Goal: Task Accomplishment & Management: Use online tool/utility

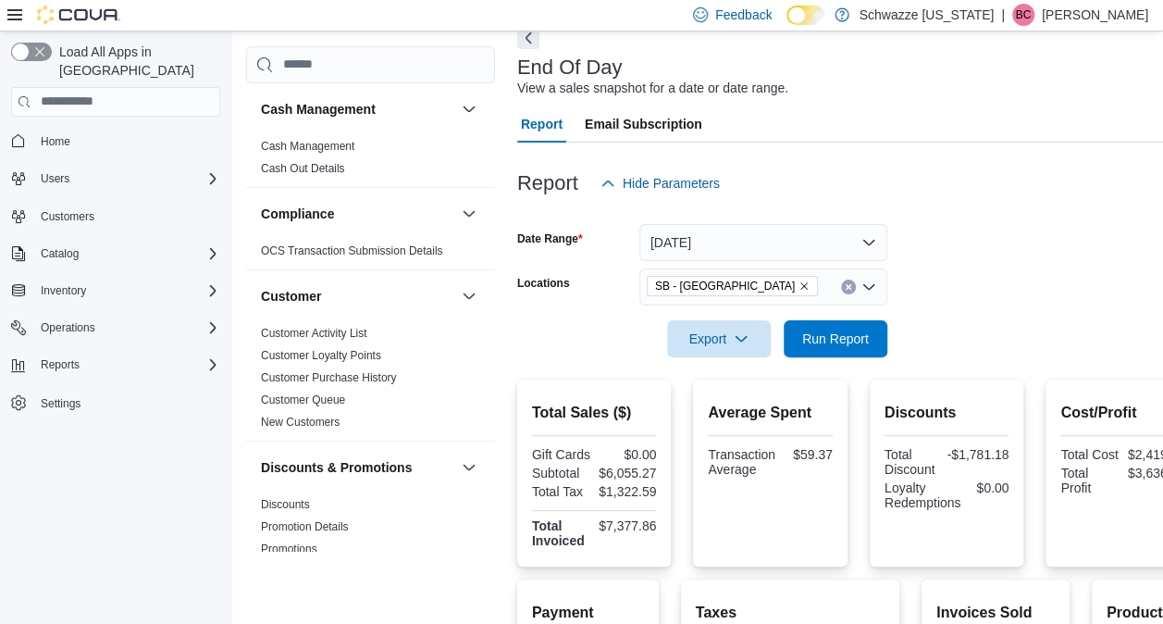
scroll to position [1012, 0]
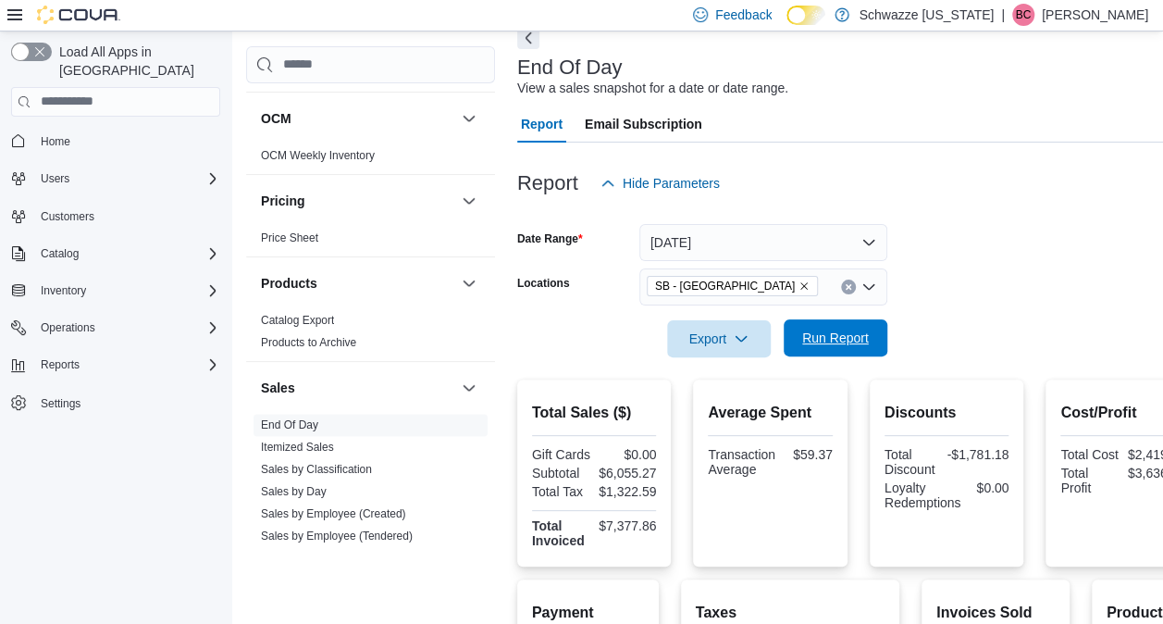
click at [813, 338] on span "Run Report" at bounding box center [835, 338] width 67 height 19
click at [799, 282] on icon "Remove SB - Glendale from selection in this group" at bounding box center [804, 285] width 11 height 11
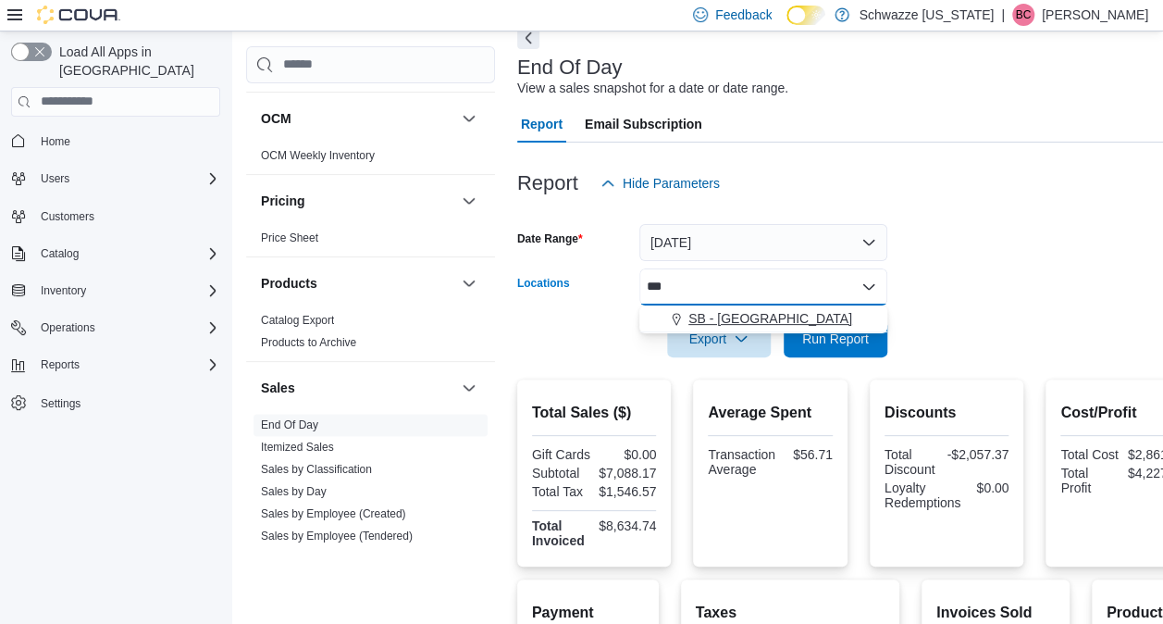
type input "***"
click at [731, 322] on span "SB - [GEOGRAPHIC_DATA]" at bounding box center [771, 318] width 164 height 19
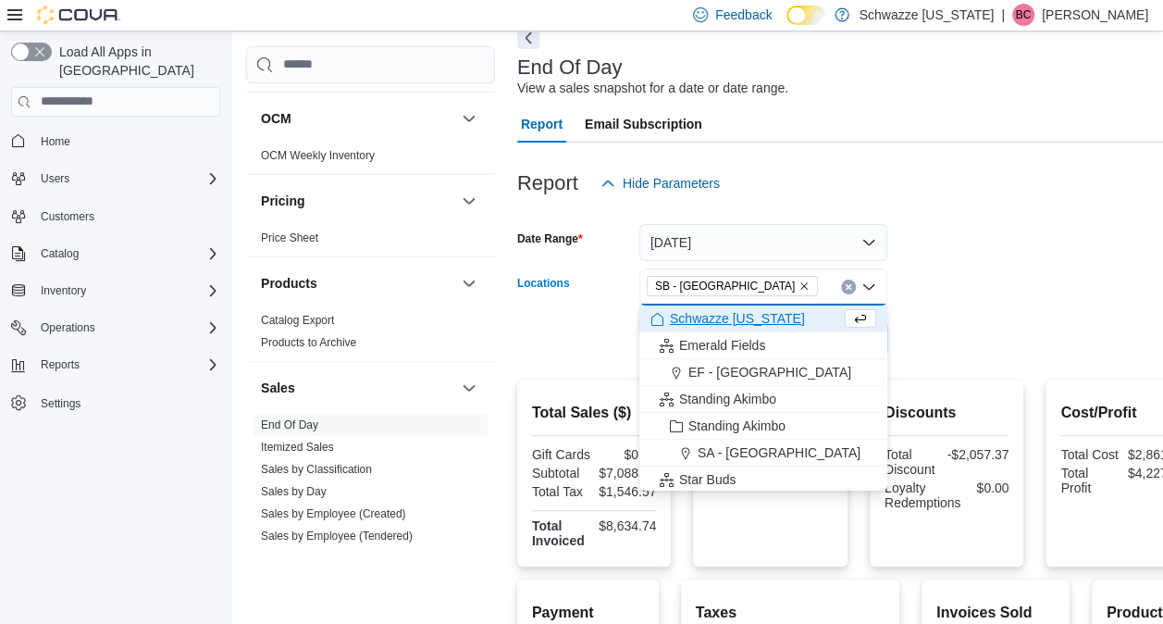
click at [1031, 293] on form "Date Range [DATE] Locations SB - [GEOGRAPHIC_DATA] Combo box. Selected. SB - [G…" at bounding box center [858, 279] width 683 height 155
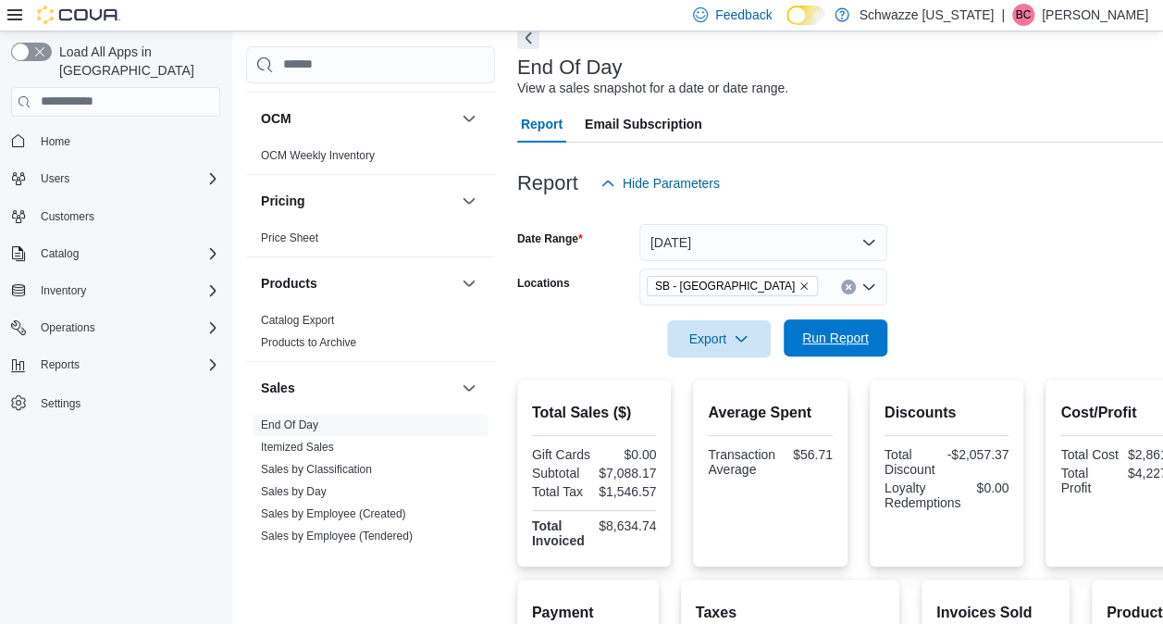
click at [855, 333] on span "Run Report" at bounding box center [835, 338] width 67 height 19
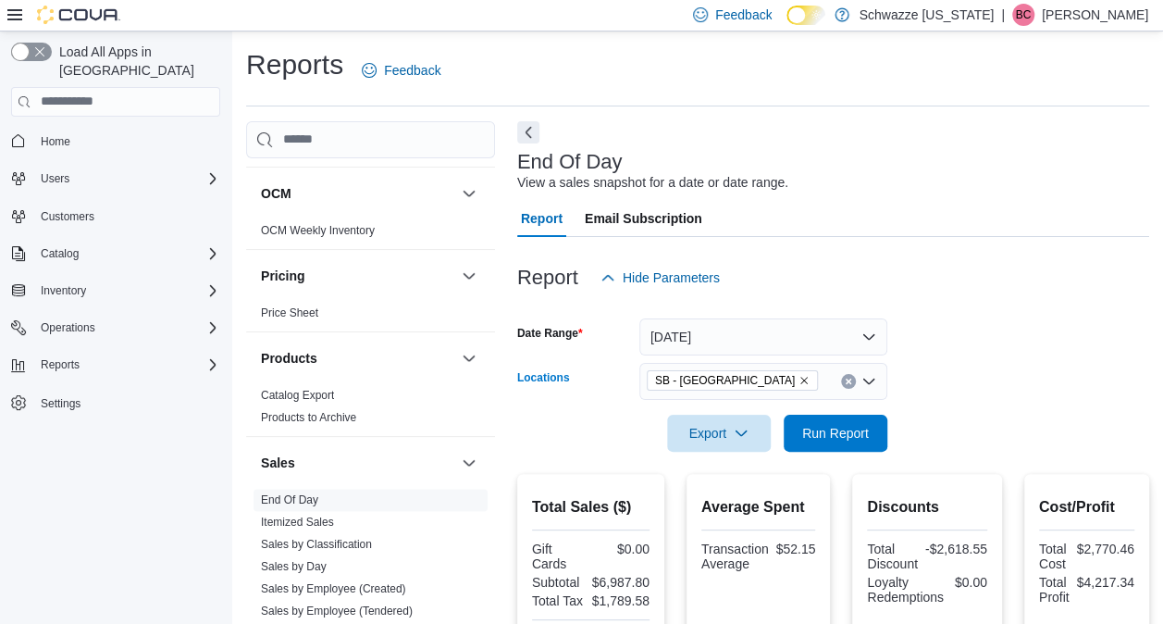
click at [799, 376] on icon "Remove SB - Federal Heights from selection in this group" at bounding box center [804, 380] width 11 height 11
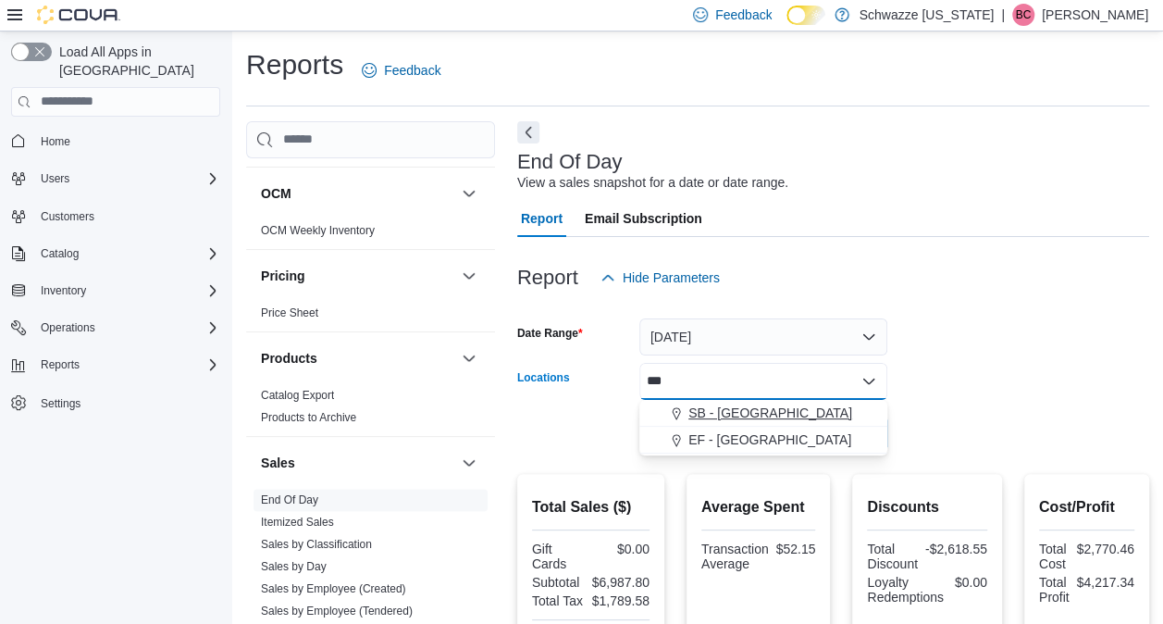
type input "***"
click at [748, 416] on span "SB - [GEOGRAPHIC_DATA]" at bounding box center [771, 413] width 164 height 19
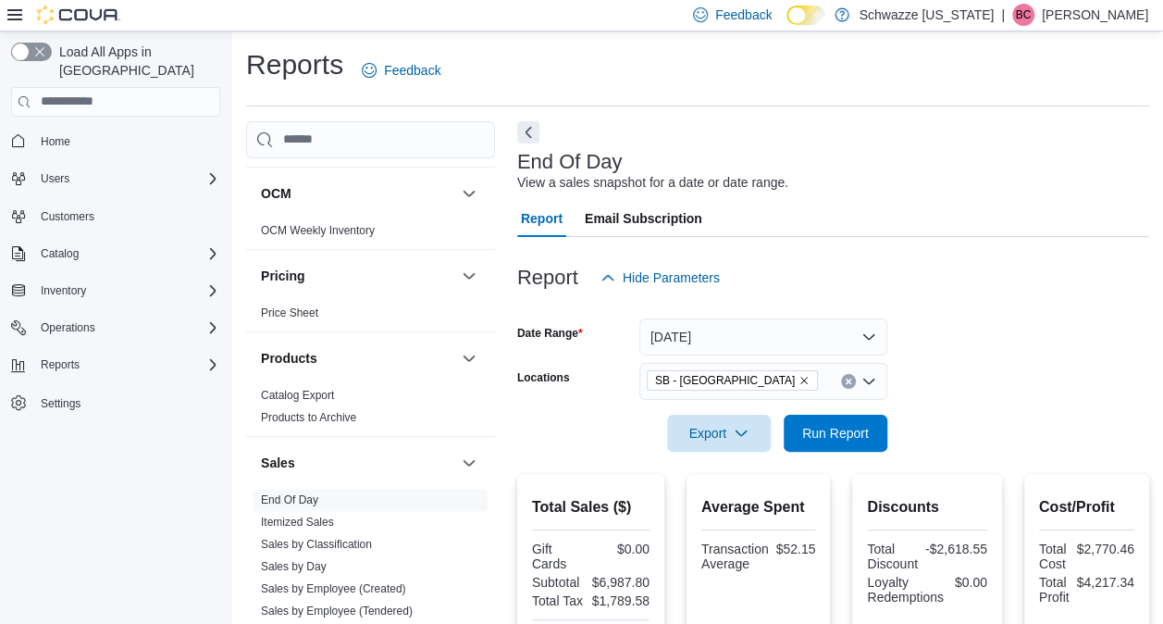
click at [1075, 361] on form "Date Range [DATE] Locations [GEOGRAPHIC_DATA] - [GEOGRAPHIC_DATA] Export Run Re…" at bounding box center [833, 373] width 632 height 155
click at [816, 424] on span "Run Report" at bounding box center [835, 432] width 81 height 37
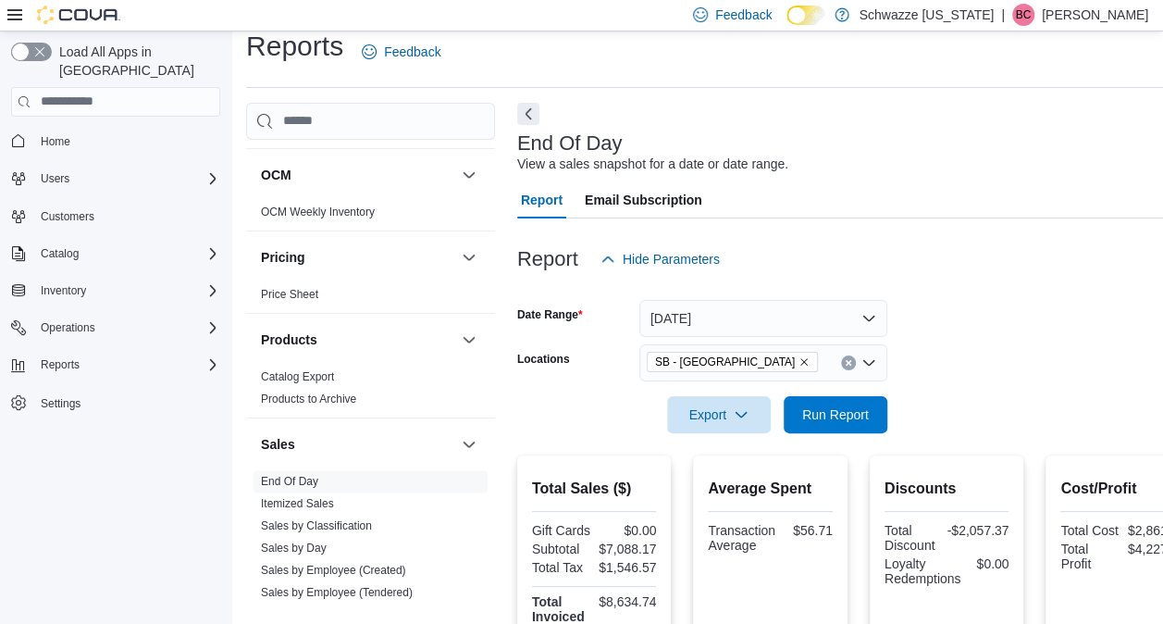
scroll to position [1, 0]
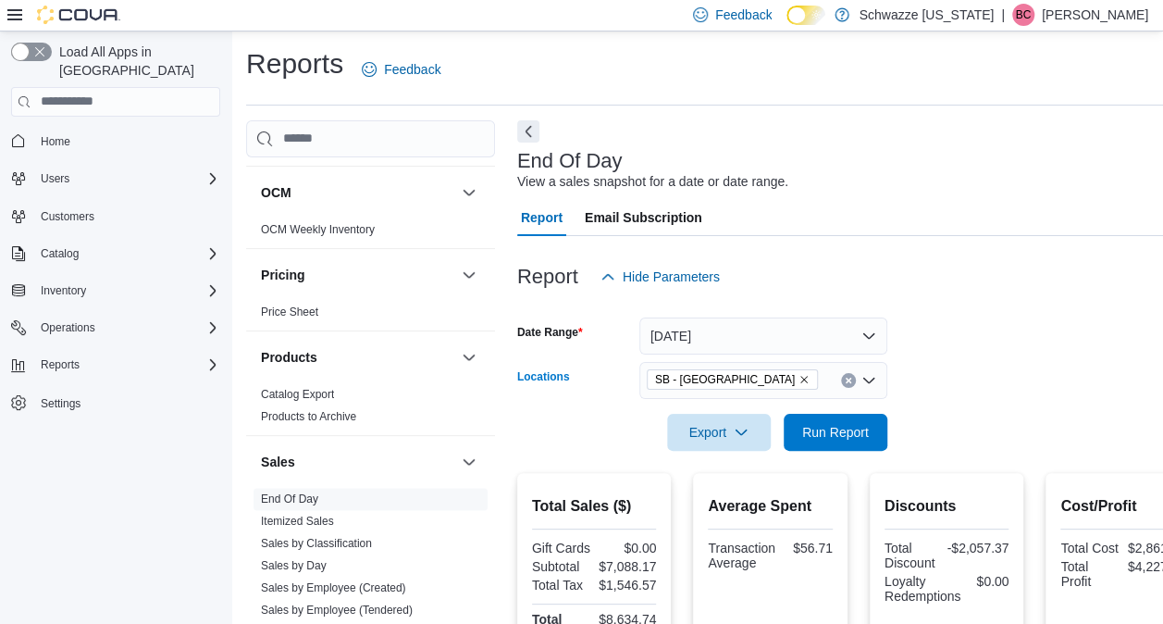
click at [799, 378] on icon "Remove SB - Glendale from selection in this group" at bounding box center [804, 379] width 11 height 11
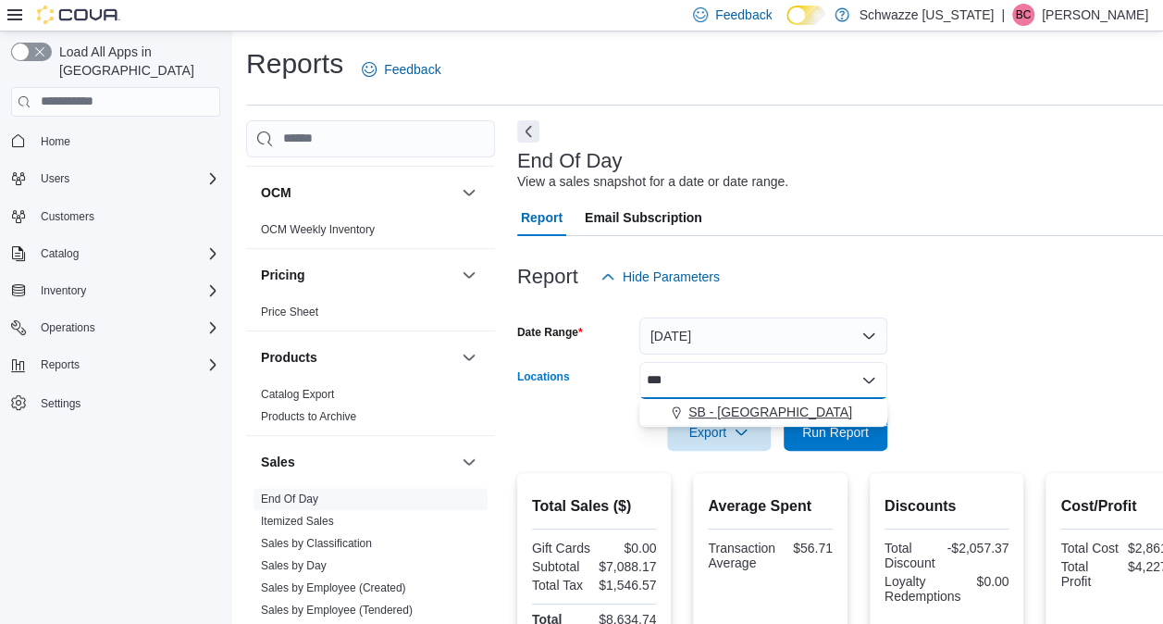
type input "***"
click at [727, 410] on span "SB - [GEOGRAPHIC_DATA]" at bounding box center [771, 412] width 164 height 19
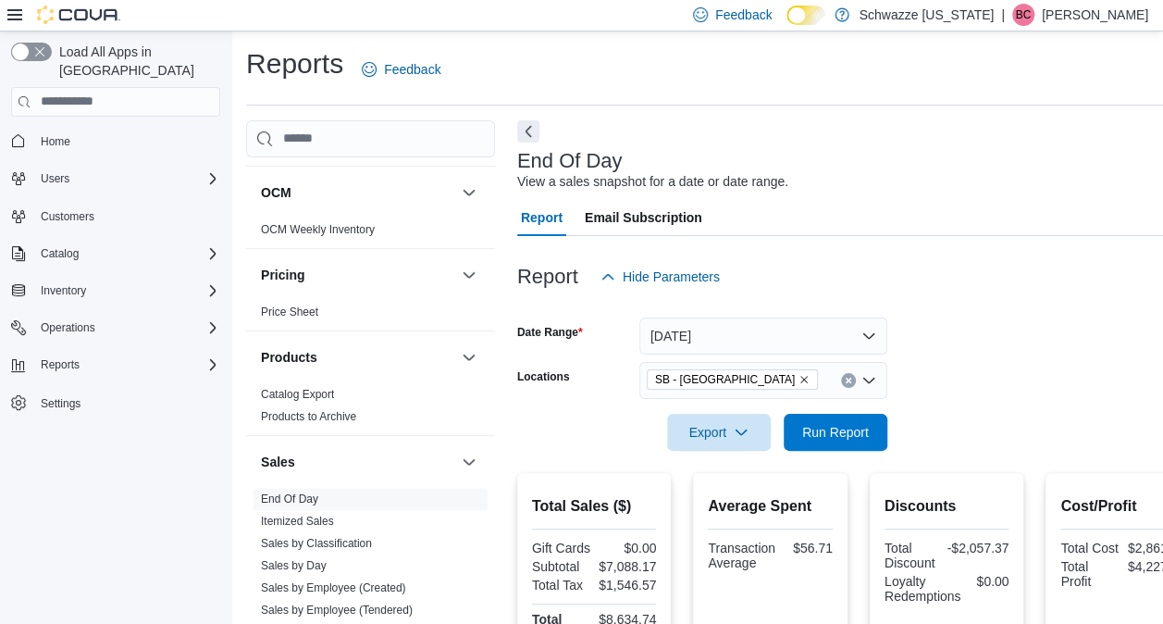
click at [983, 402] on div at bounding box center [858, 406] width 683 height 15
click at [827, 429] on span "Run Report" at bounding box center [835, 431] width 67 height 19
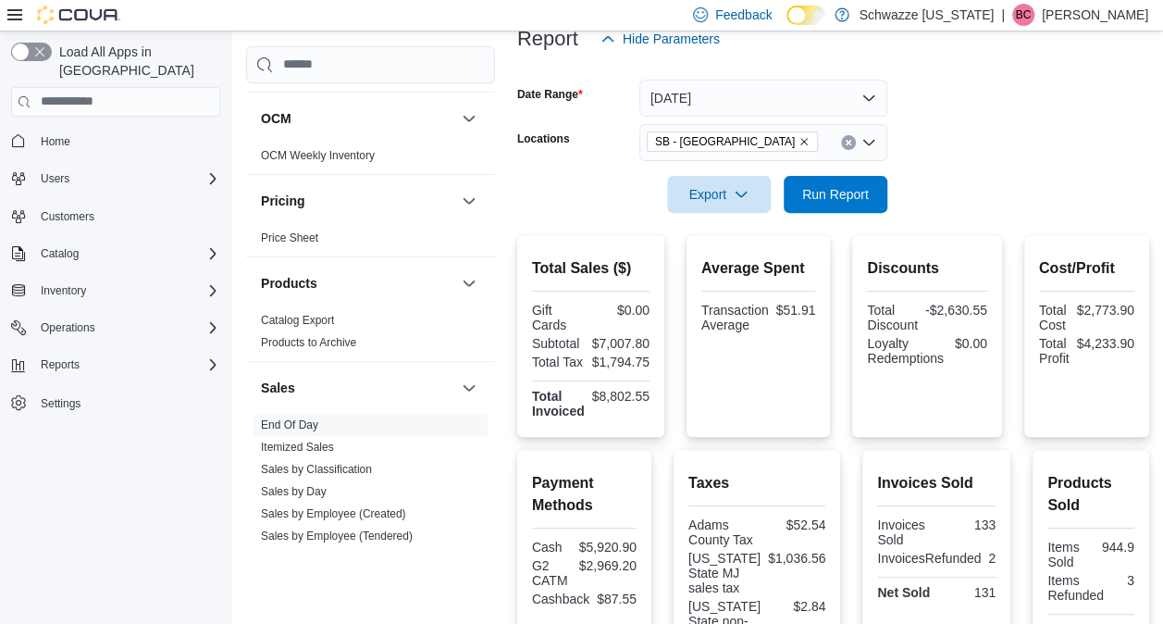
scroll to position [227, 0]
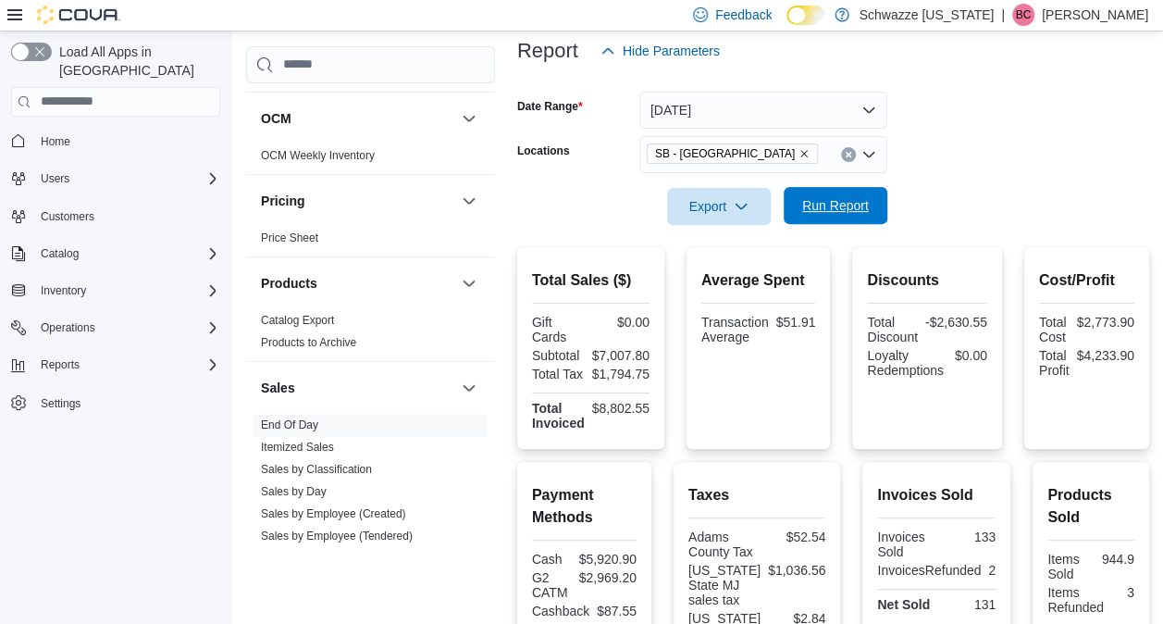
click at [844, 197] on span "Run Report" at bounding box center [835, 205] width 67 height 19
click at [799, 151] on icon "Remove SB - Federal Heights from selection in this group" at bounding box center [804, 153] width 11 height 11
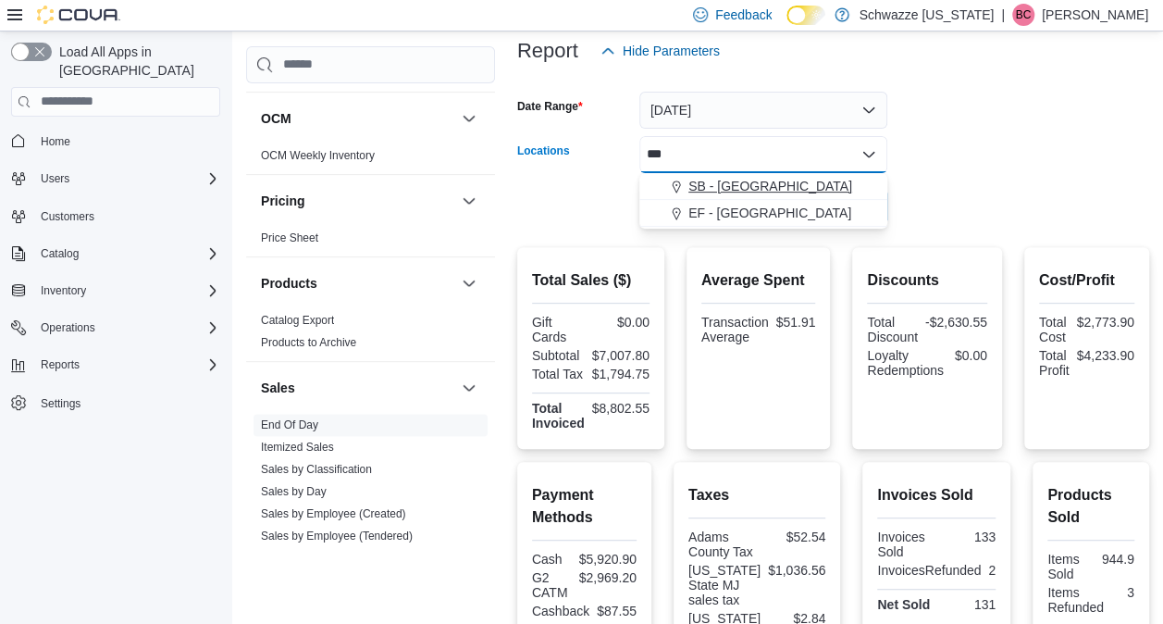
type input "***"
click at [714, 185] on span "SB - [GEOGRAPHIC_DATA]" at bounding box center [771, 186] width 164 height 19
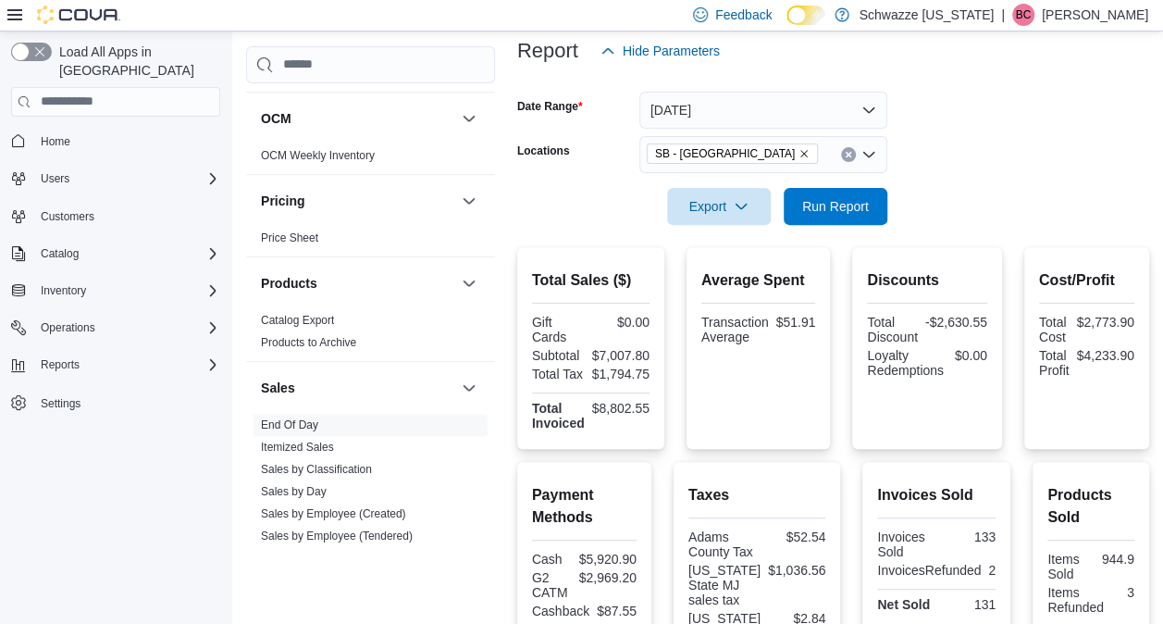
click at [1025, 201] on form "Date Range [DATE] Locations [GEOGRAPHIC_DATA] - [GEOGRAPHIC_DATA] Export Run Re…" at bounding box center [833, 146] width 632 height 155
click at [869, 220] on span "Run Report" at bounding box center [835, 205] width 81 height 37
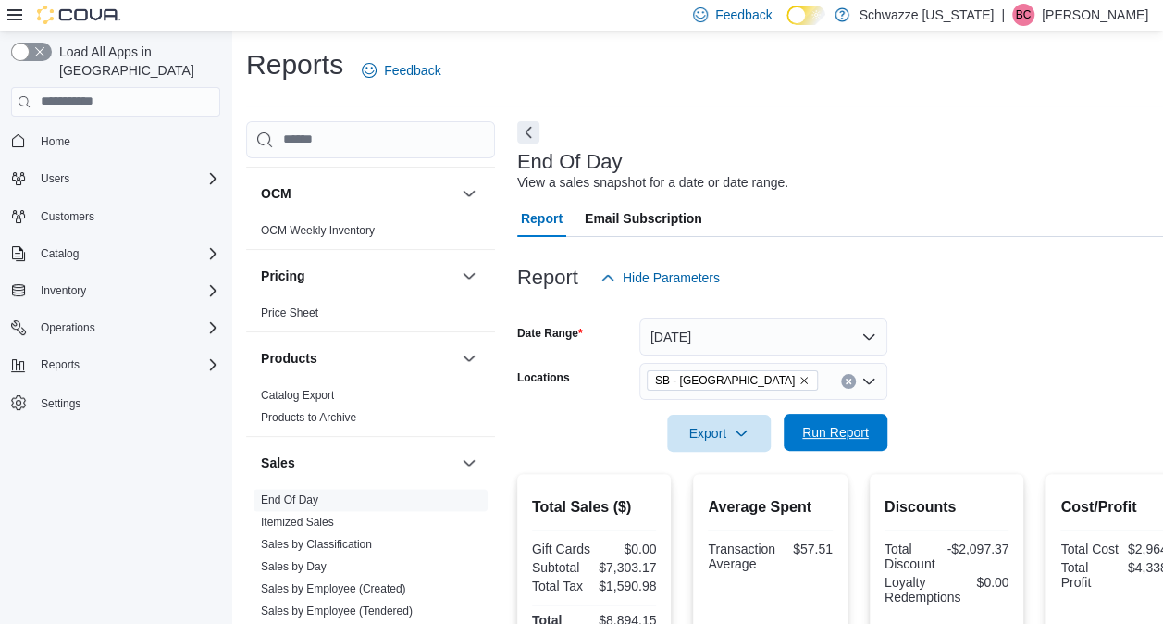
click at [826, 439] on span "Run Report" at bounding box center [835, 432] width 67 height 19
click at [843, 440] on span "Run Report" at bounding box center [835, 432] width 67 height 19
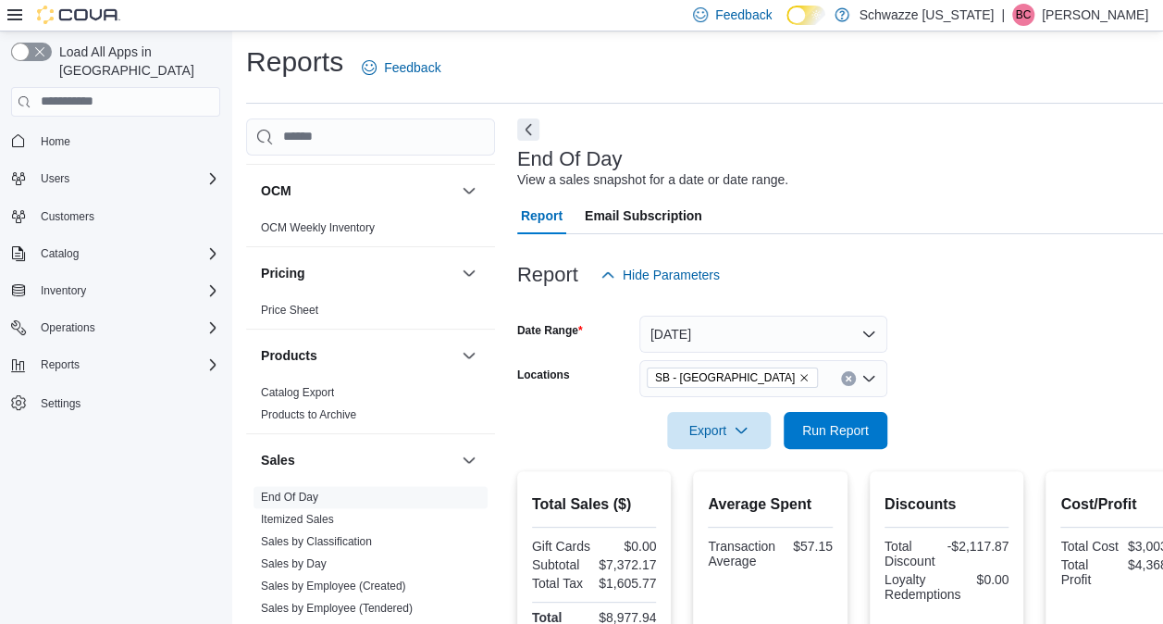
scroll to position [4, 0]
click at [724, 331] on button "[DATE]" at bounding box center [764, 333] width 248 height 37
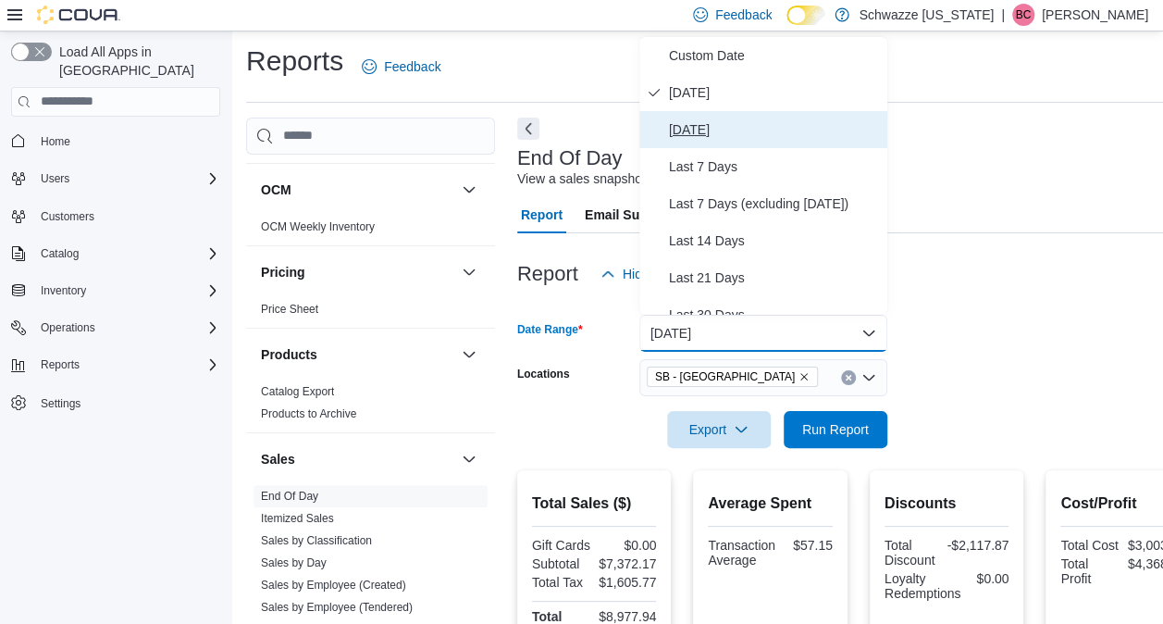
click at [744, 127] on span "[DATE]" at bounding box center [774, 129] width 211 height 22
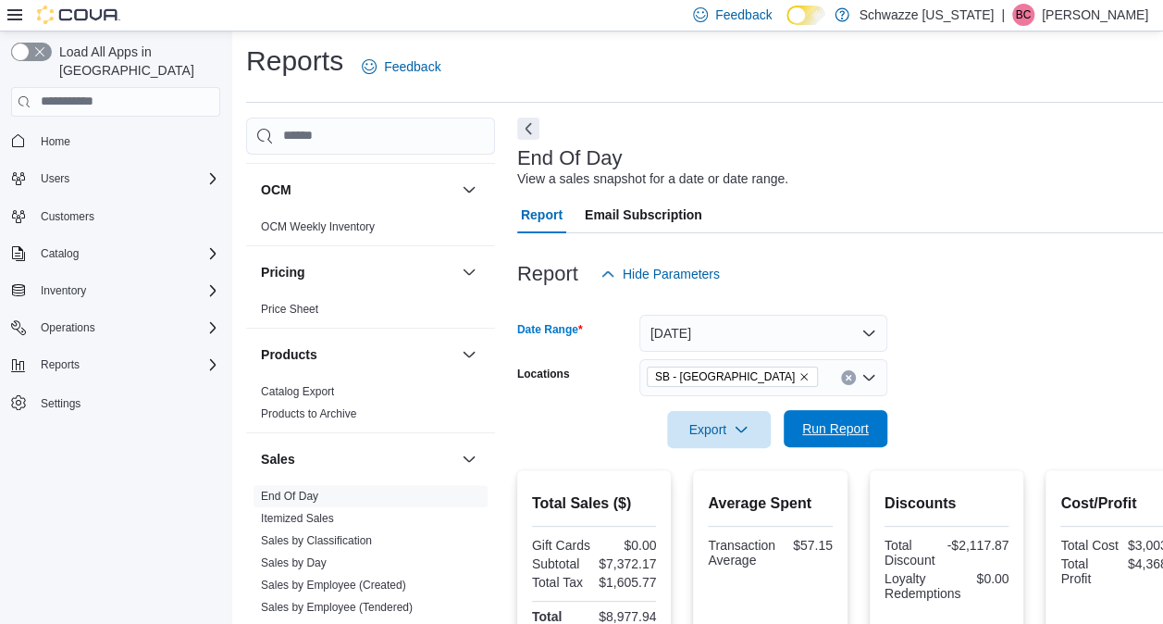
click at [853, 438] on span "Run Report" at bounding box center [835, 428] width 81 height 37
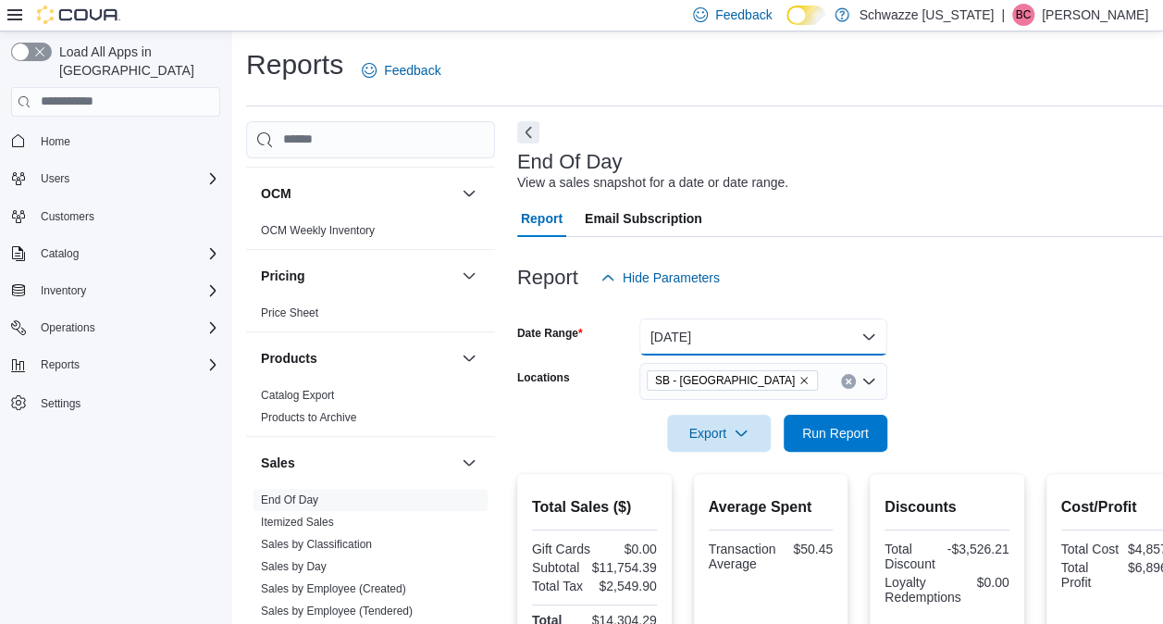
click at [781, 337] on button "[DATE]" at bounding box center [764, 336] width 248 height 37
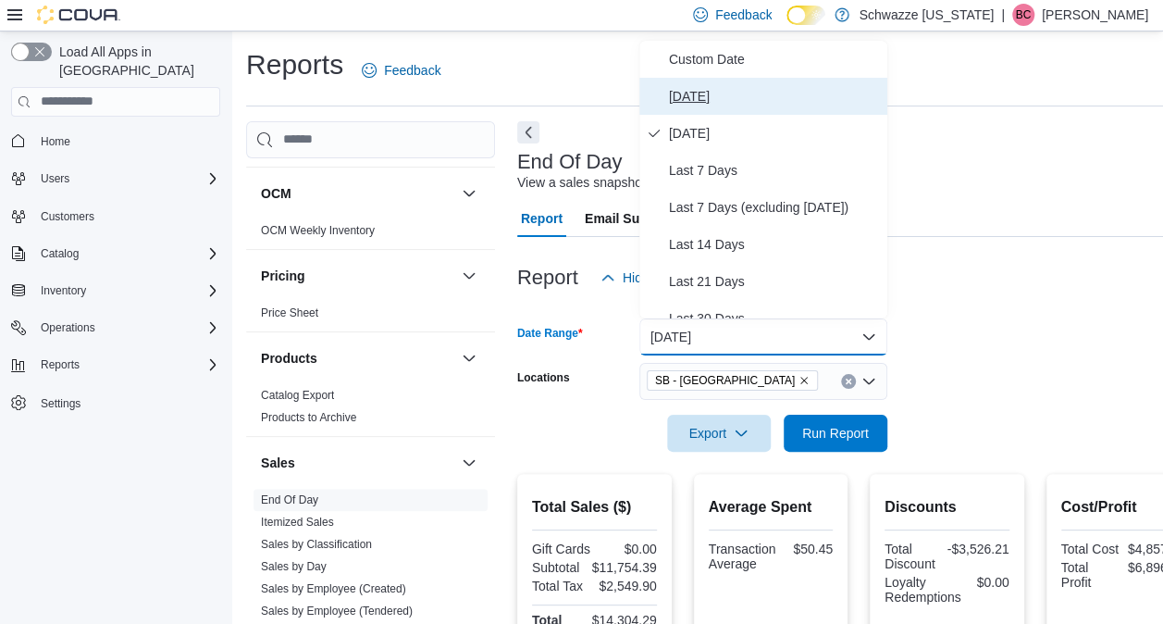
click at [709, 97] on span "[DATE]" at bounding box center [774, 96] width 211 height 22
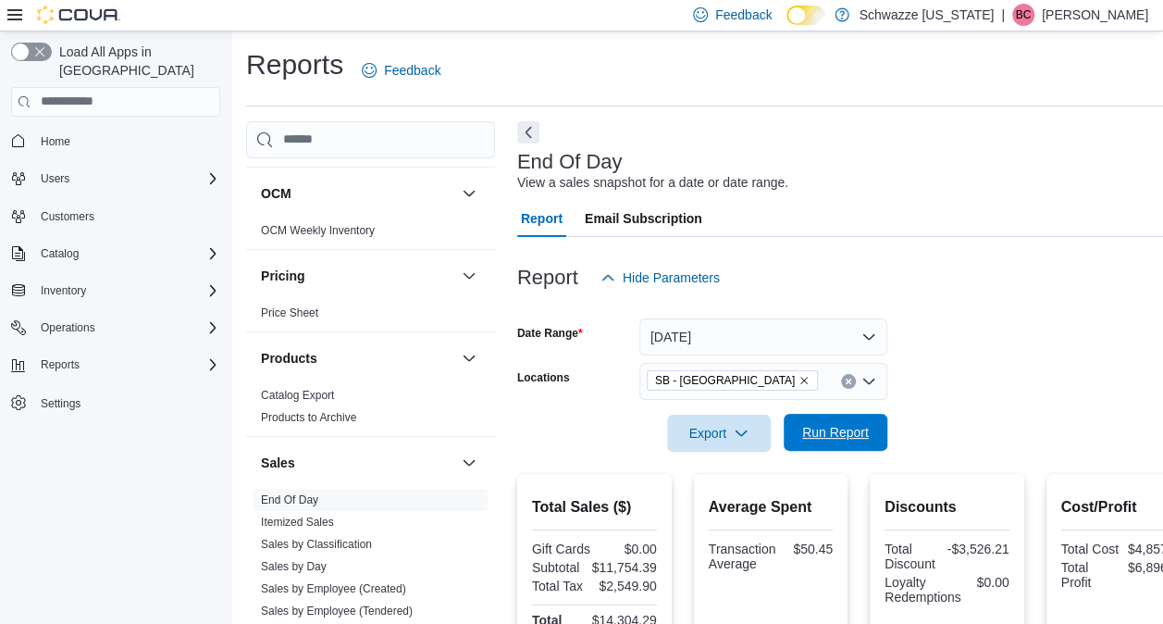
click at [836, 425] on span "Run Report" at bounding box center [835, 432] width 67 height 19
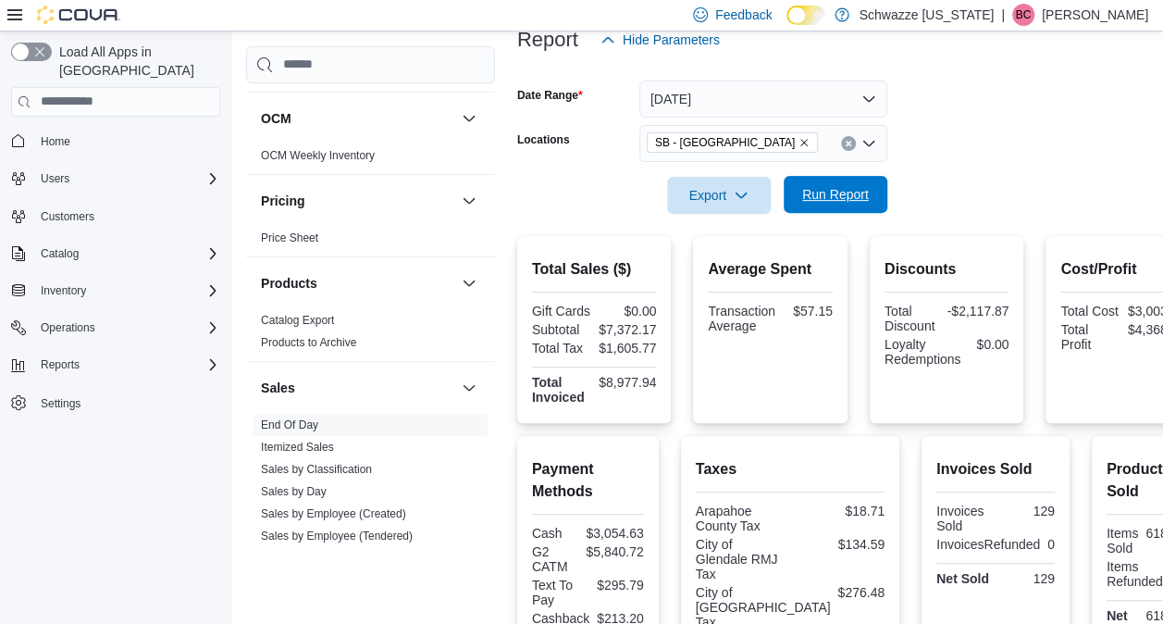
scroll to position [217, 0]
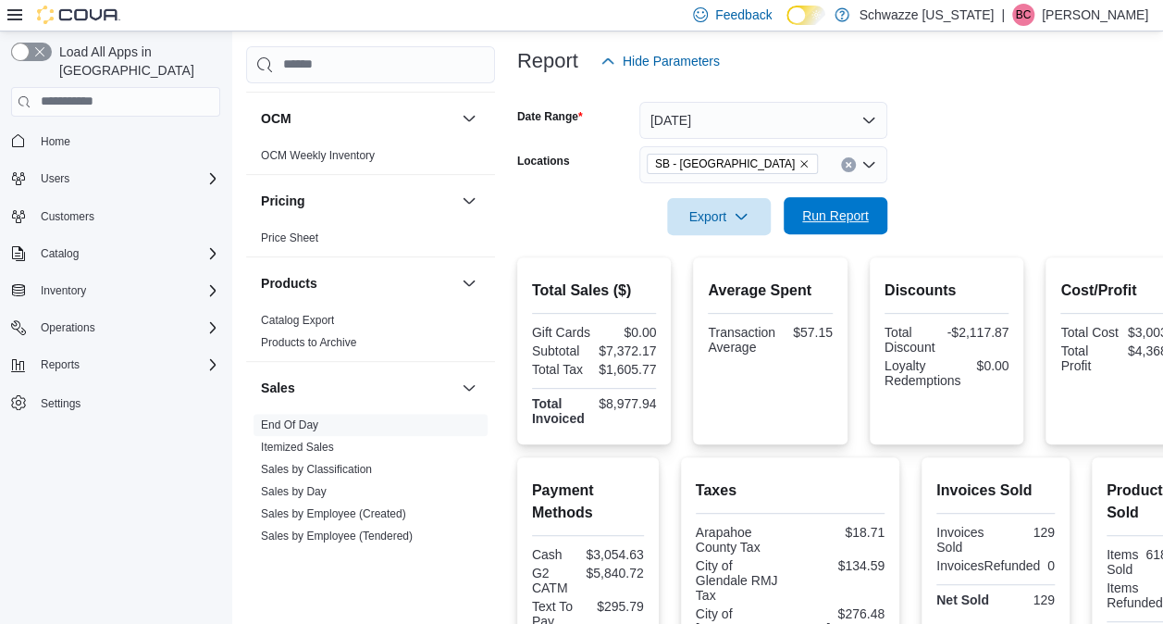
click at [824, 215] on span "Run Report" at bounding box center [835, 215] width 67 height 19
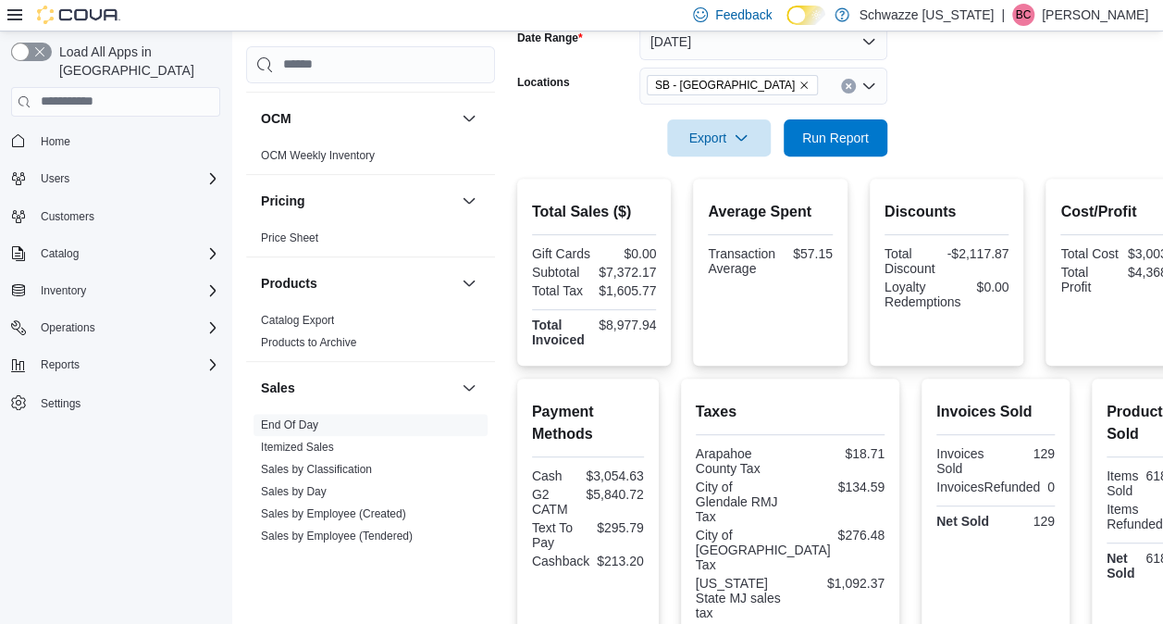
scroll to position [252, 0]
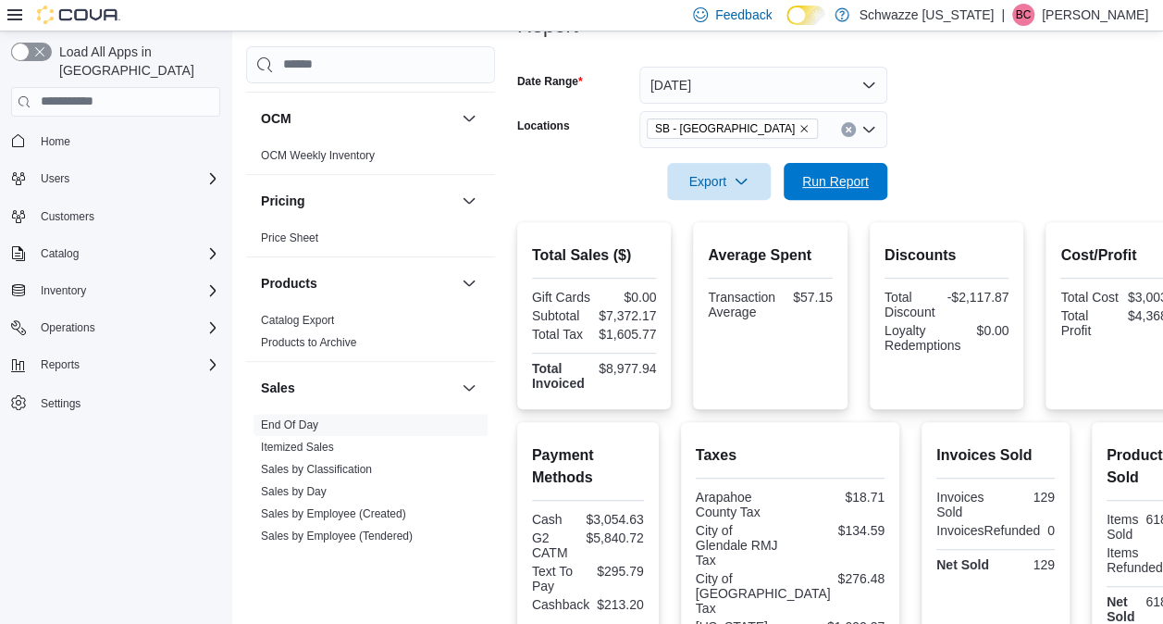
click at [822, 187] on span "Run Report" at bounding box center [835, 181] width 67 height 19
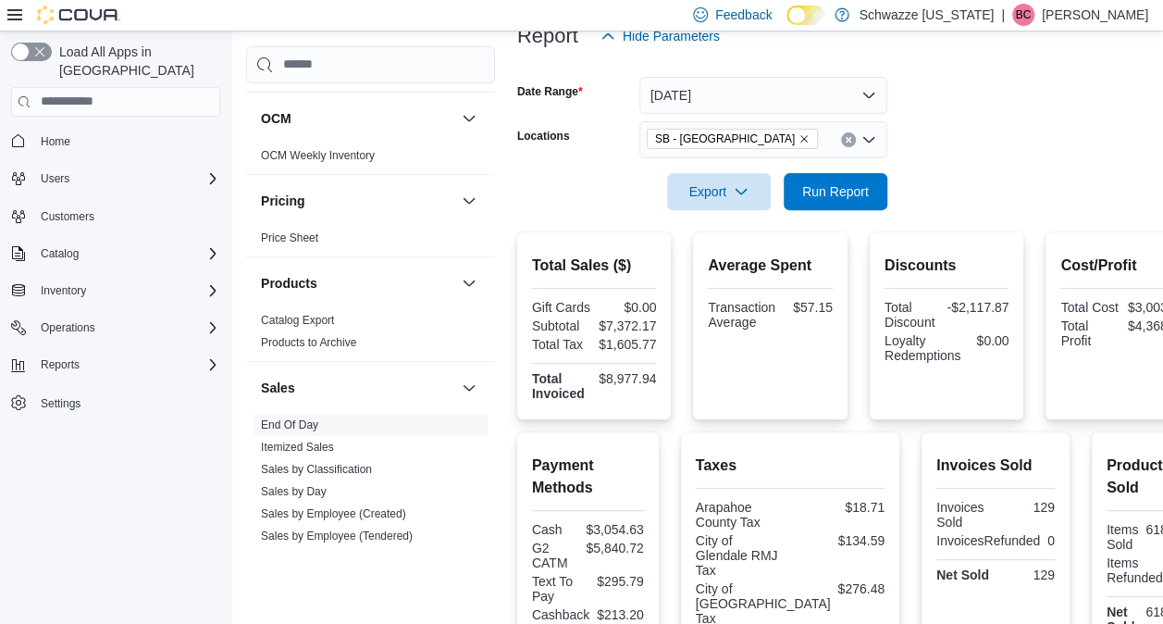
scroll to position [242, 0]
click at [822, 187] on span "Run Report" at bounding box center [835, 190] width 67 height 19
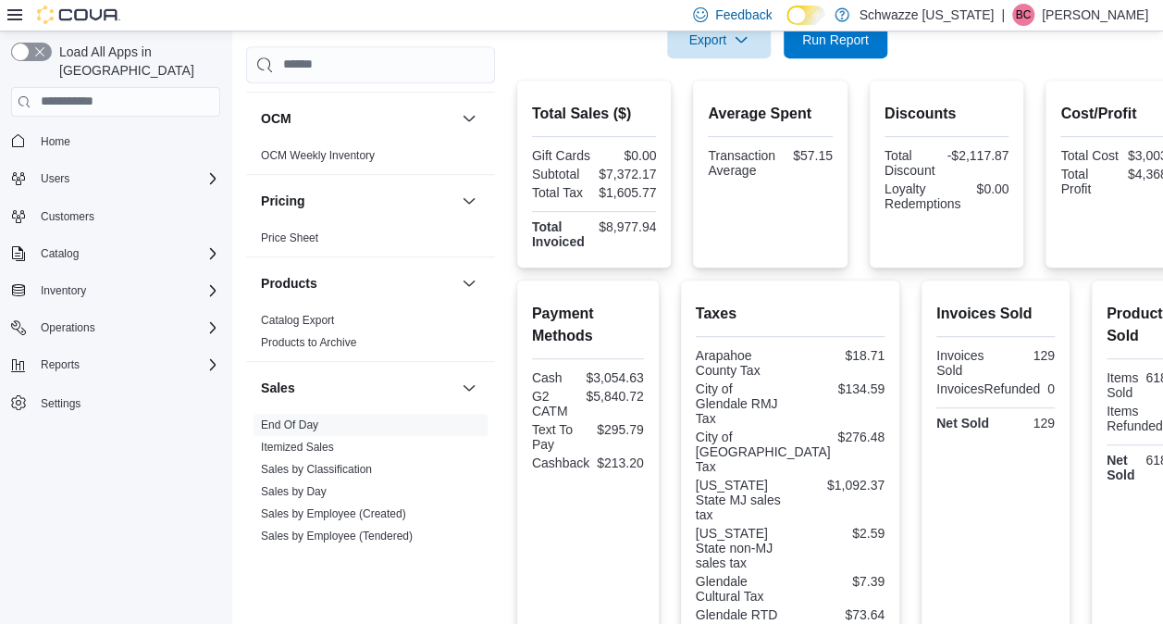
scroll to position [273, 0]
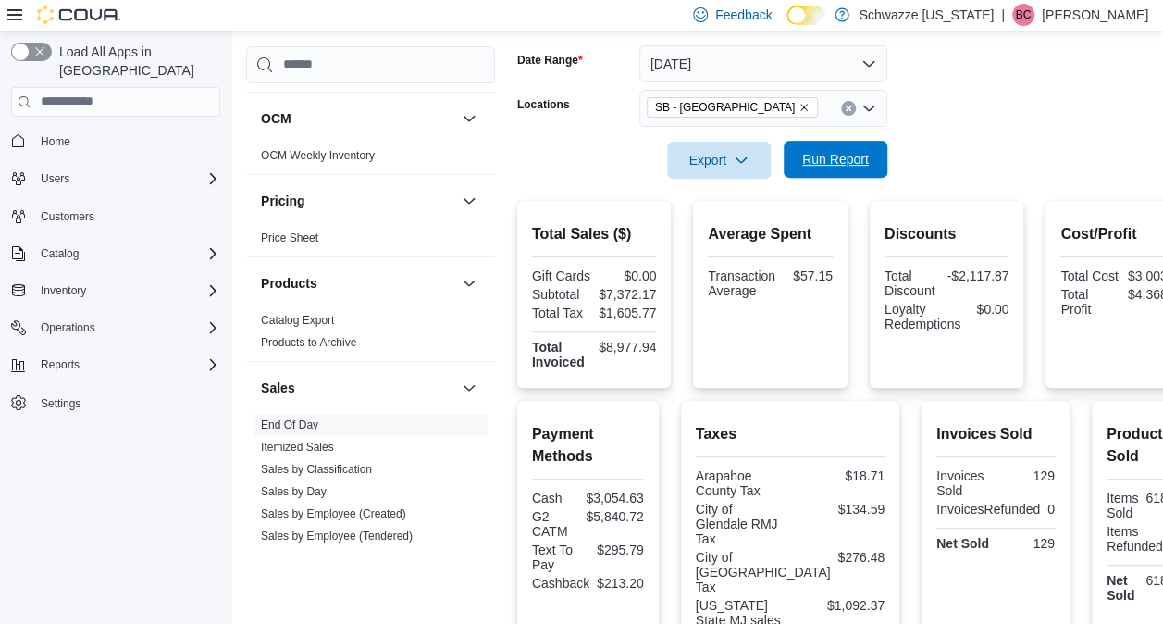
click at [839, 164] on span "Run Report" at bounding box center [835, 159] width 67 height 19
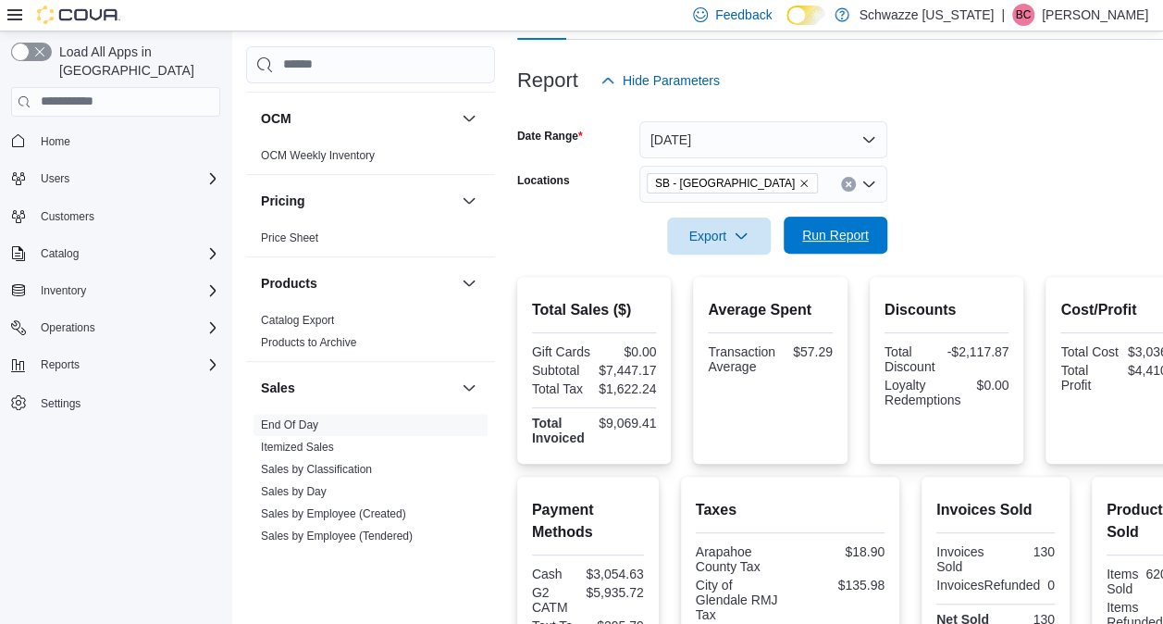
scroll to position [183, 0]
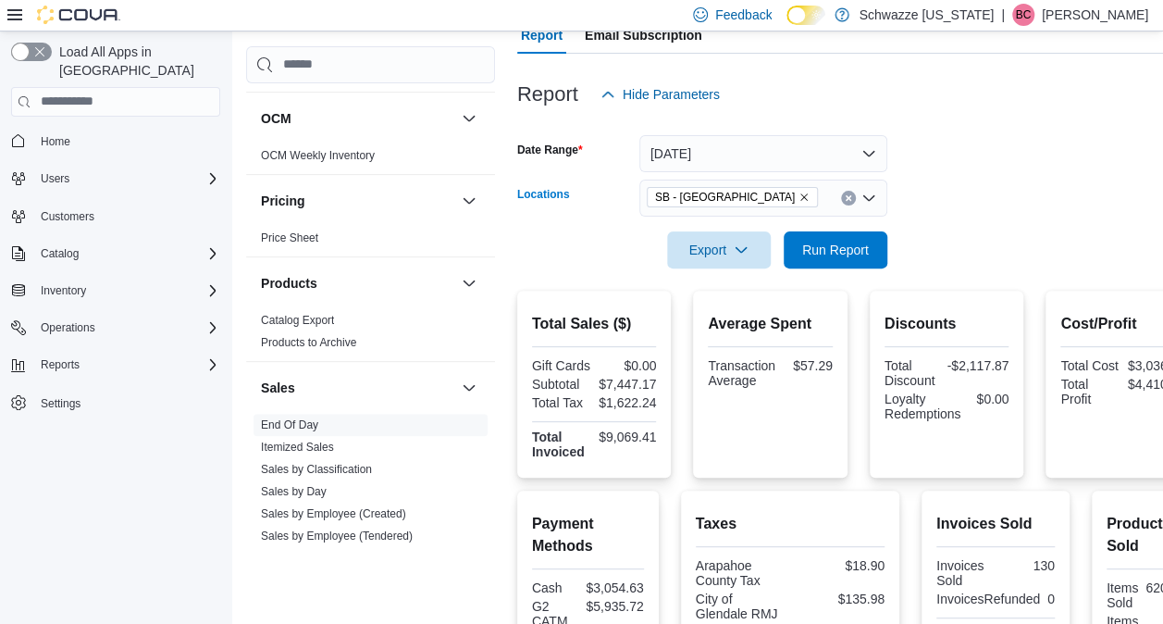
click at [799, 192] on icon "Remove SB - Glendale from selection in this group" at bounding box center [804, 197] width 11 height 11
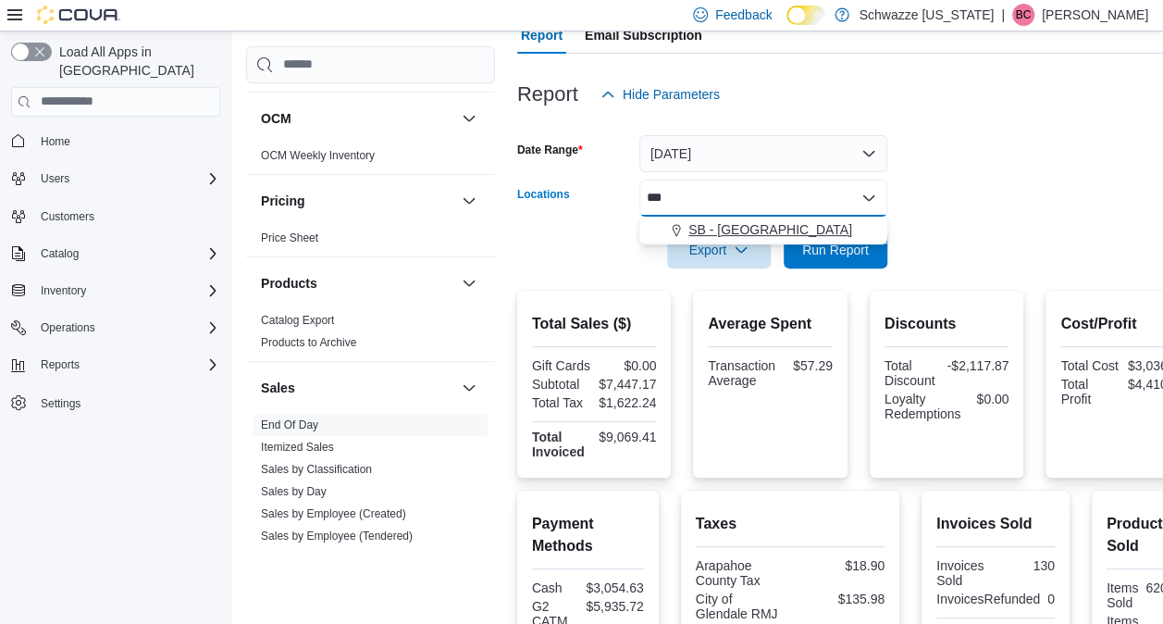
type input "***"
click at [722, 238] on span "SB - [GEOGRAPHIC_DATA]" at bounding box center [771, 229] width 164 height 19
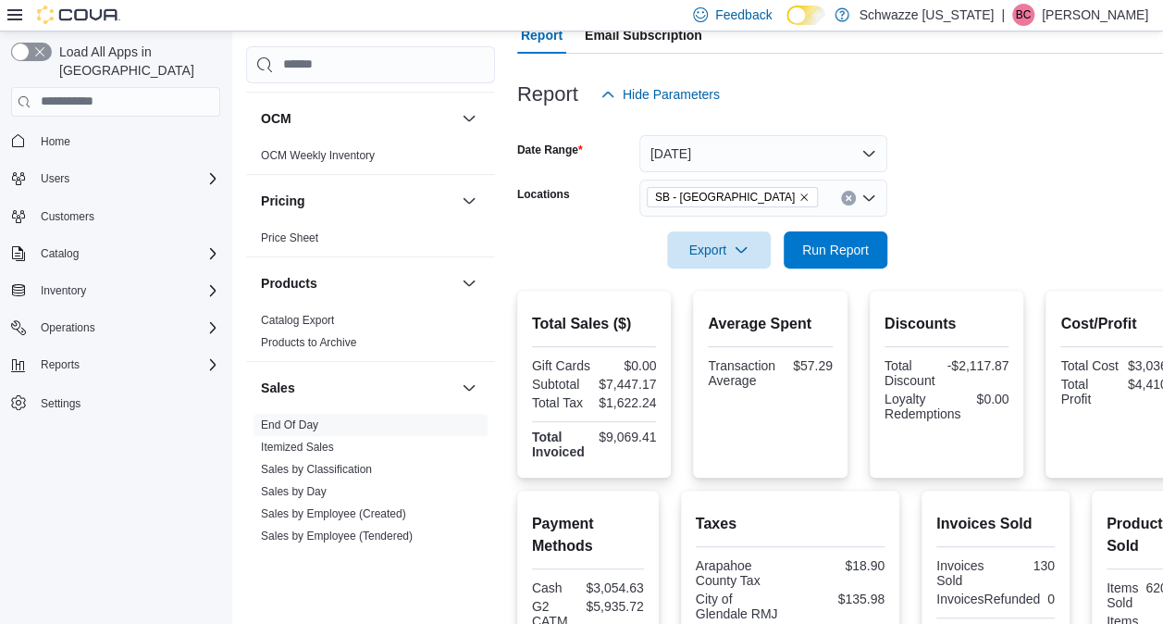
click at [998, 228] on div at bounding box center [858, 224] width 683 height 15
click at [849, 226] on div at bounding box center [858, 224] width 683 height 15
click at [839, 234] on span "Run Report" at bounding box center [835, 248] width 81 height 37
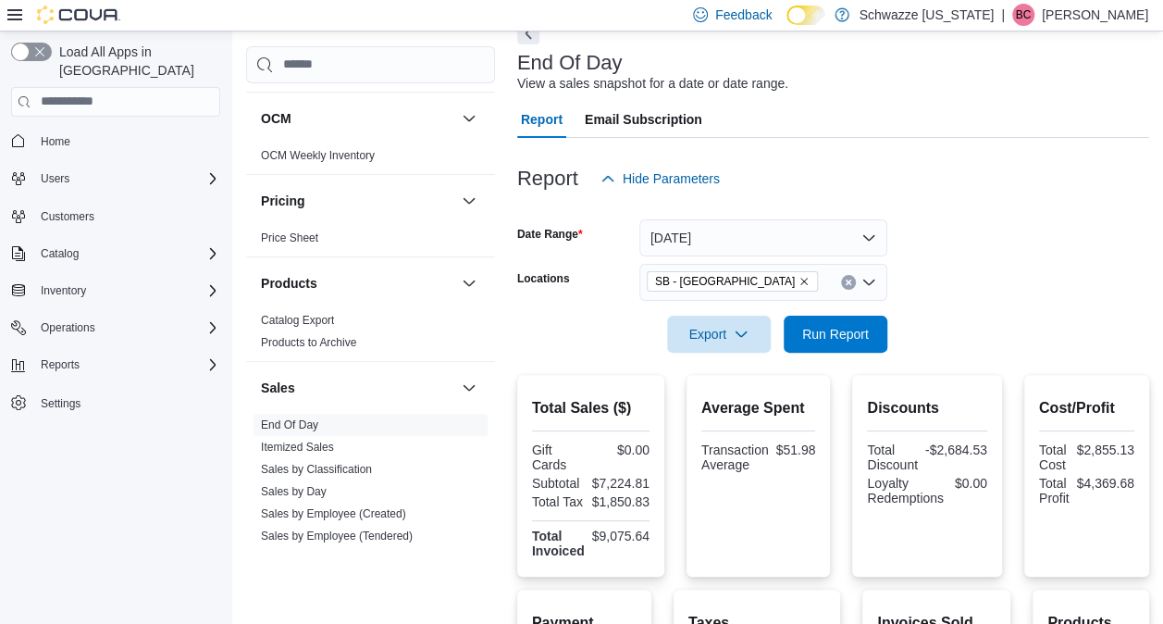
scroll to position [56, 0]
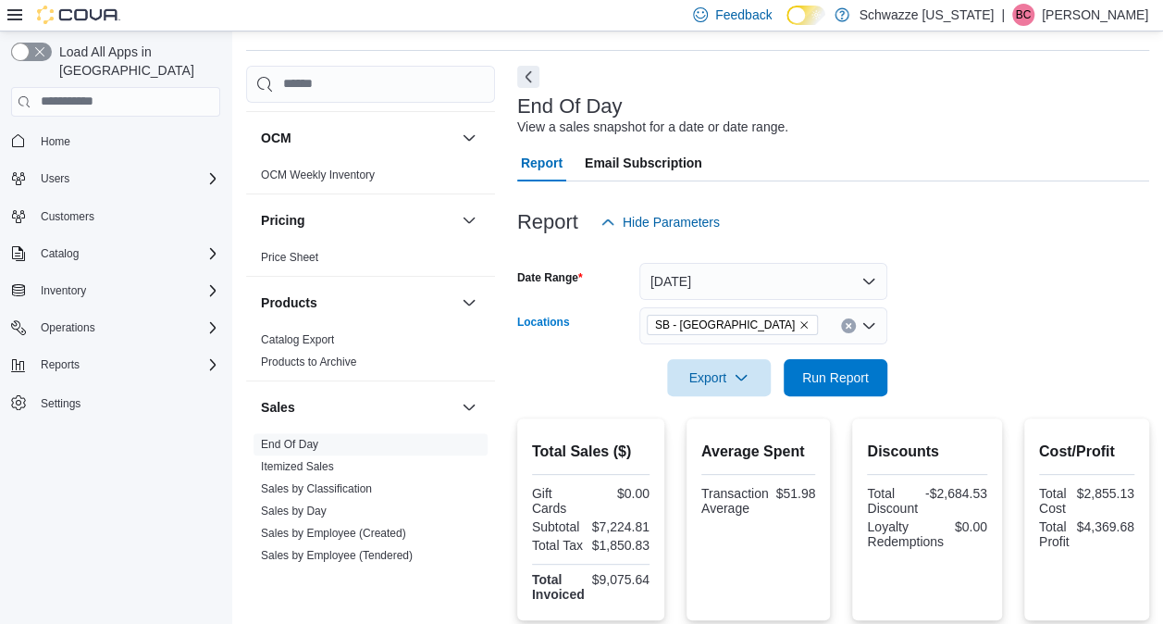
click at [799, 324] on icon "Remove SB - Federal Heights from selection in this group" at bounding box center [804, 324] width 11 height 11
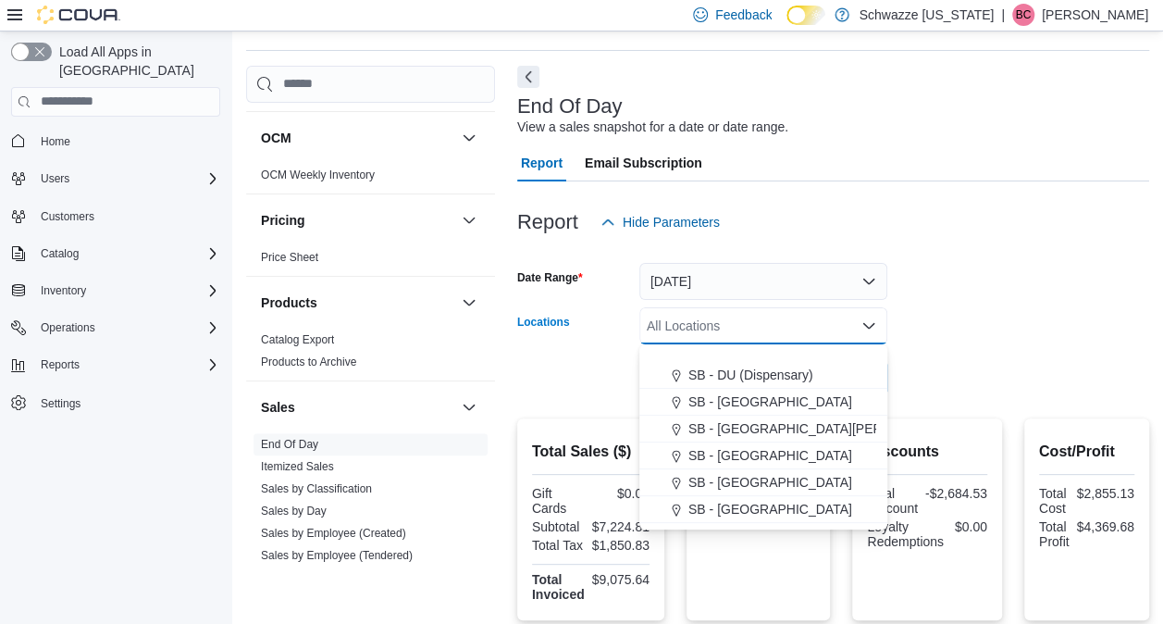
scroll to position [434, 0]
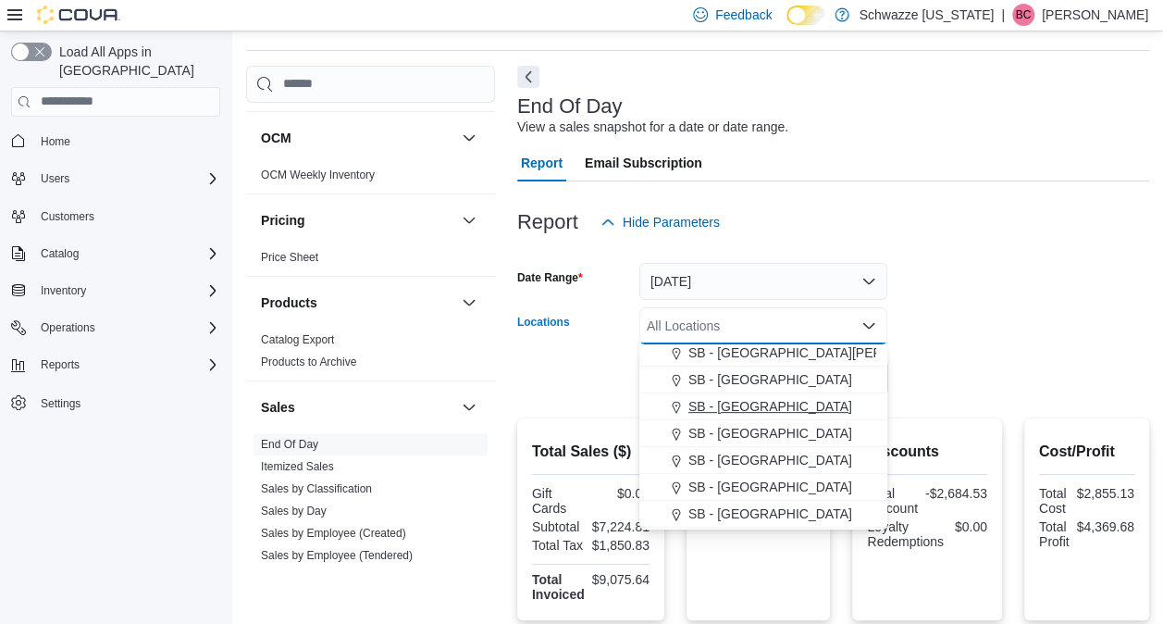
click at [740, 392] on button "SB - [GEOGRAPHIC_DATA]" at bounding box center [764, 379] width 248 height 27
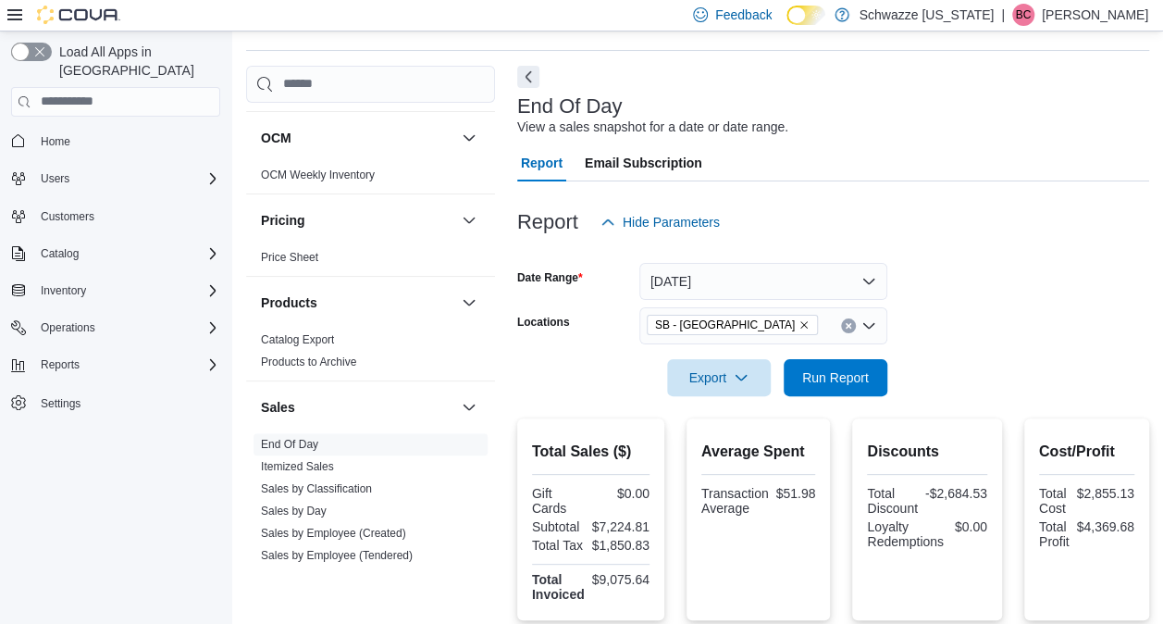
click at [971, 336] on form "Date Range [DATE] Locations SB - Garden City Export Run Report" at bounding box center [833, 318] width 632 height 155
click at [799, 320] on icon "Remove SB - Garden City from selection in this group" at bounding box center [804, 324] width 11 height 11
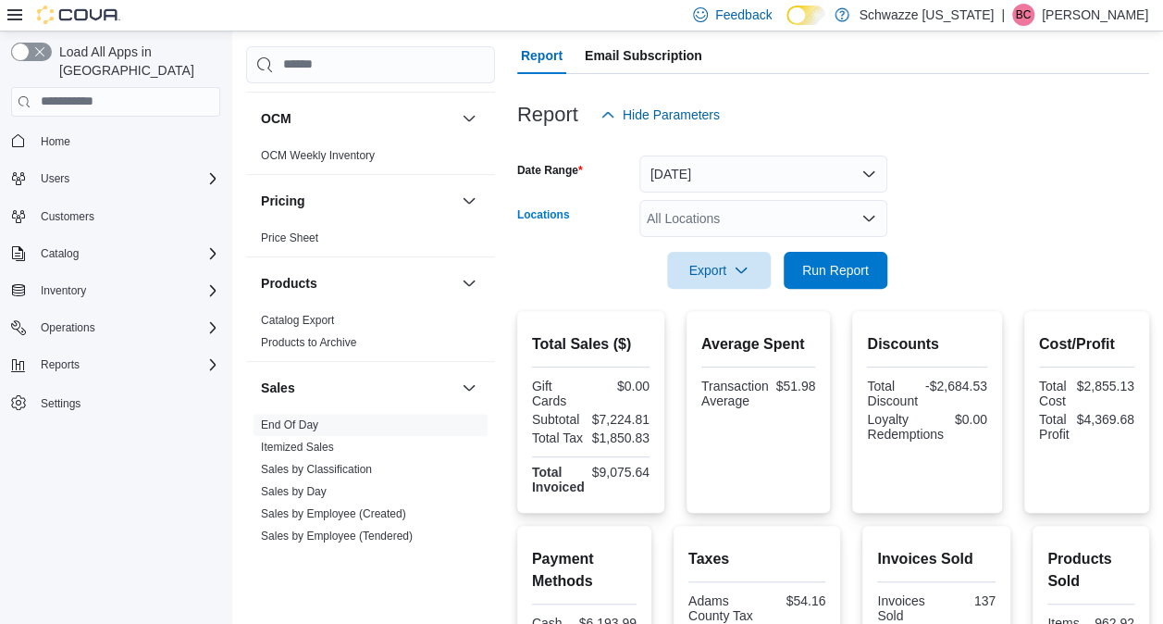
scroll to position [147, 0]
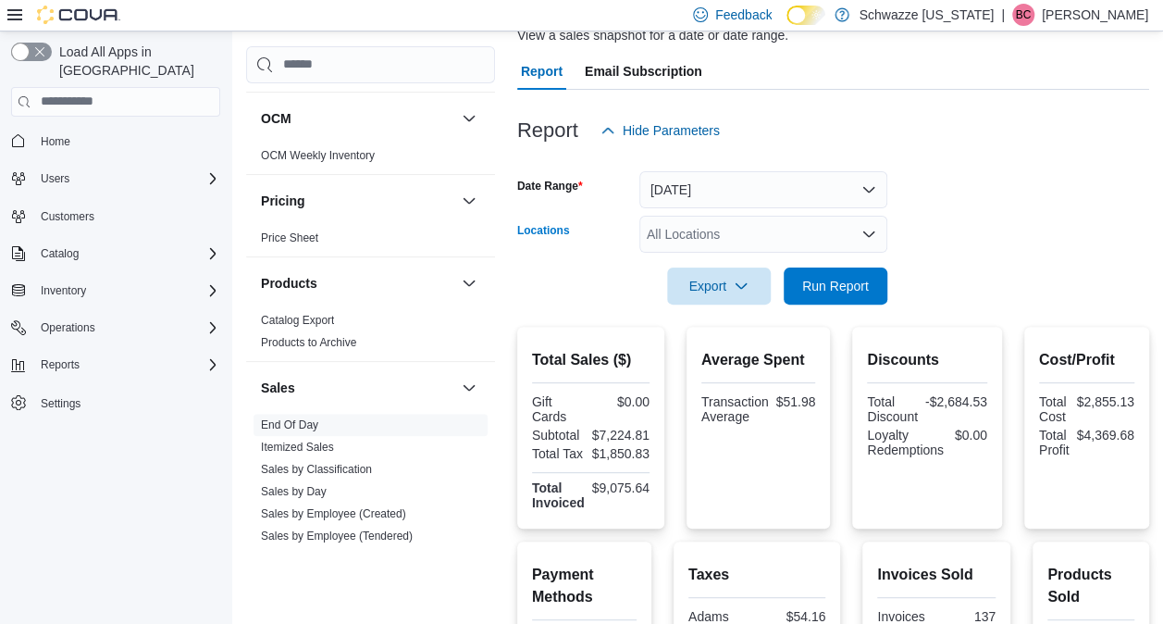
click at [714, 222] on div "All Locations" at bounding box center [764, 234] width 248 height 37
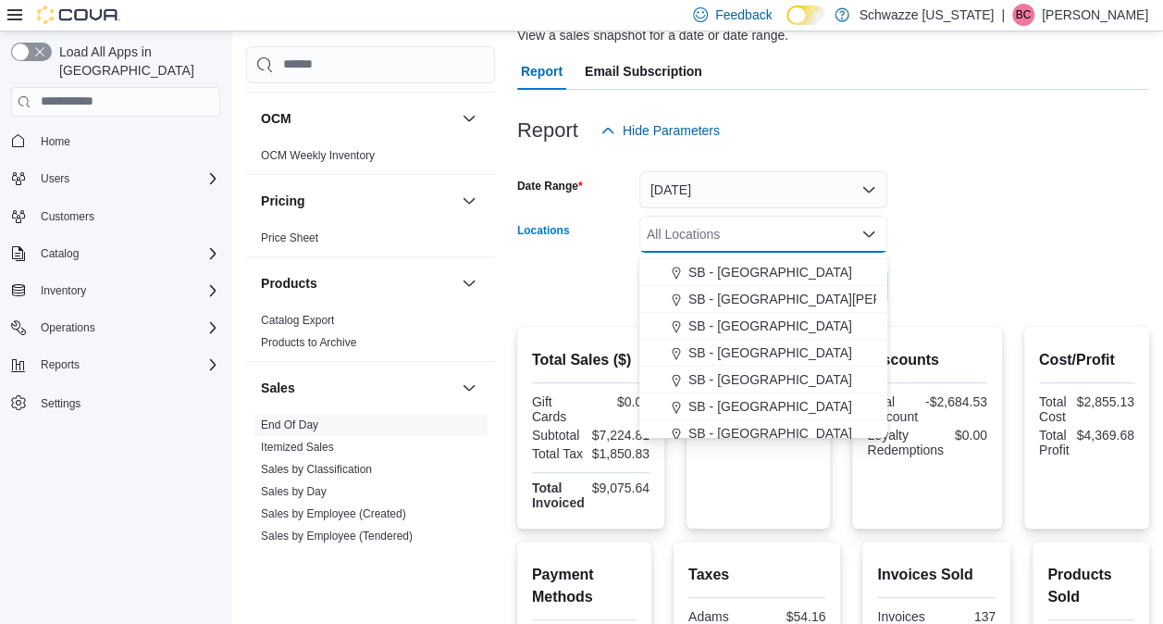
scroll to position [398, 0]
click at [742, 353] on span "SB - [GEOGRAPHIC_DATA]" at bounding box center [771, 351] width 164 height 19
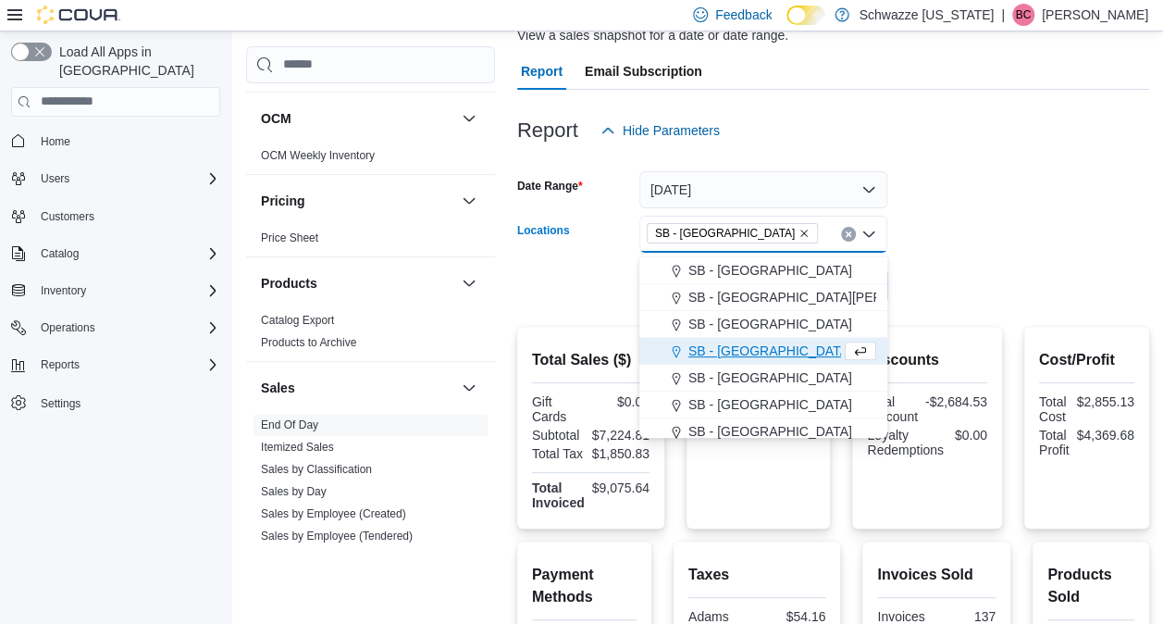
click at [973, 287] on form "Date Range [DATE] Locations [GEOGRAPHIC_DATA] - [GEOGRAPHIC_DATA] Combo box. Se…" at bounding box center [833, 226] width 632 height 155
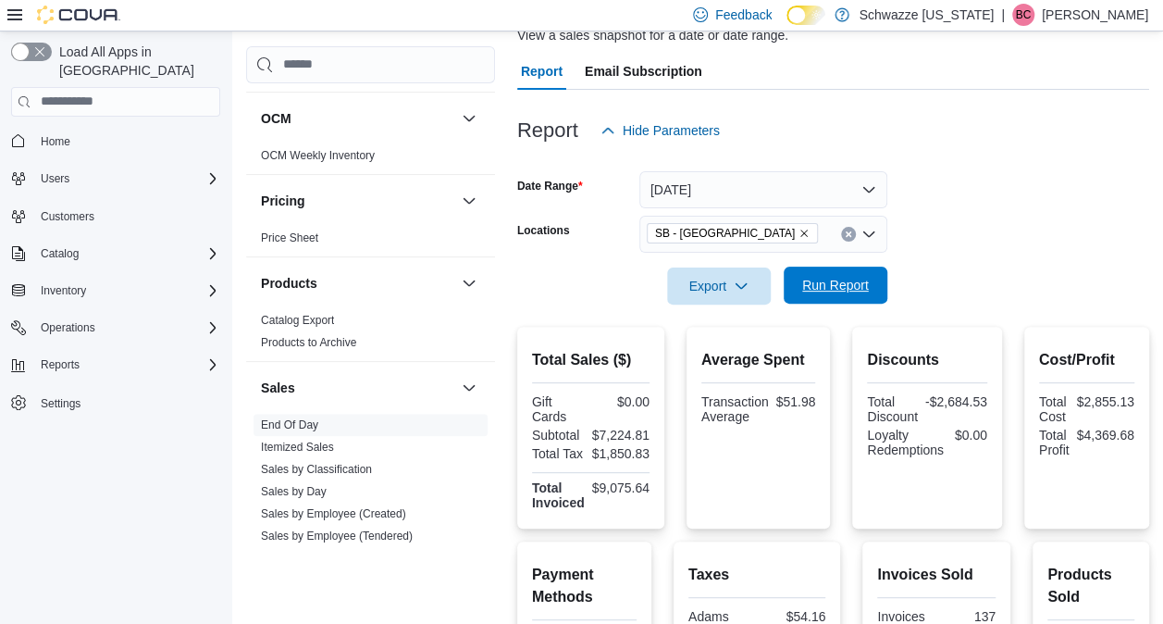
click at [835, 285] on span "Run Report" at bounding box center [835, 285] width 67 height 19
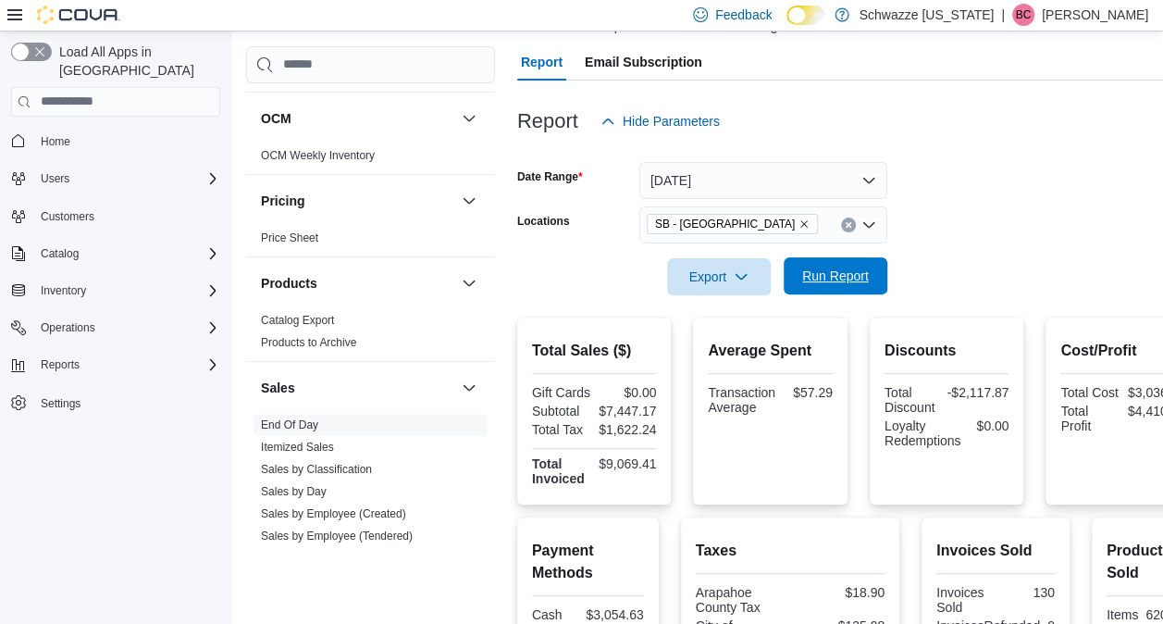
scroll to position [155, 0]
click at [831, 278] on span "Run Report" at bounding box center [835, 276] width 67 height 19
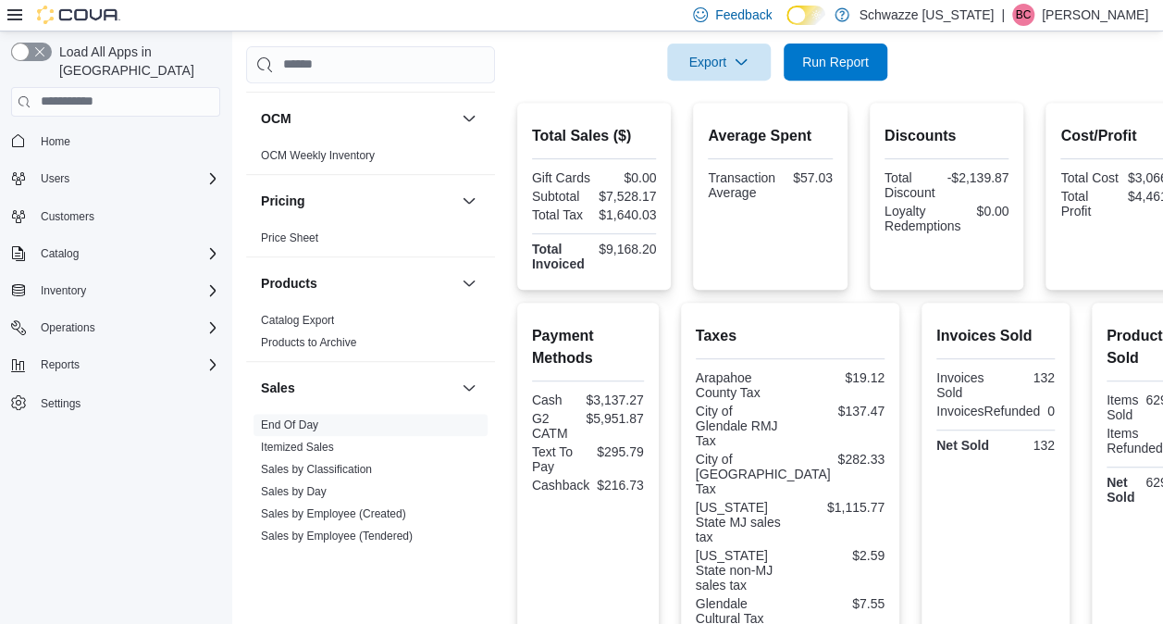
scroll to position [350, 0]
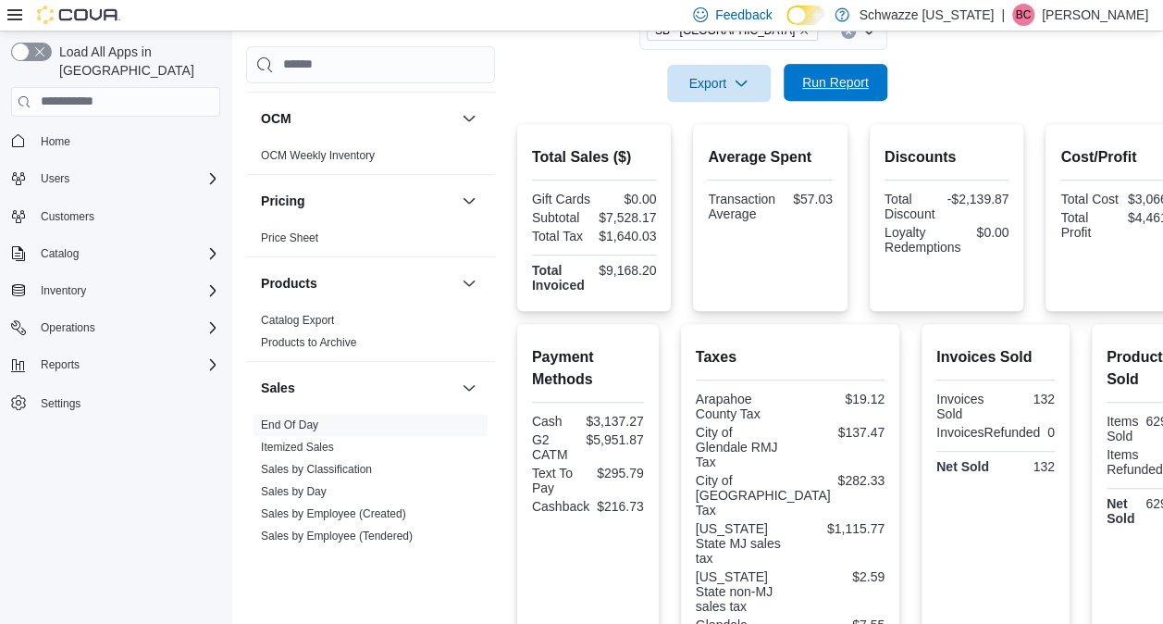
click at [863, 85] on span "Run Report" at bounding box center [835, 82] width 67 height 19
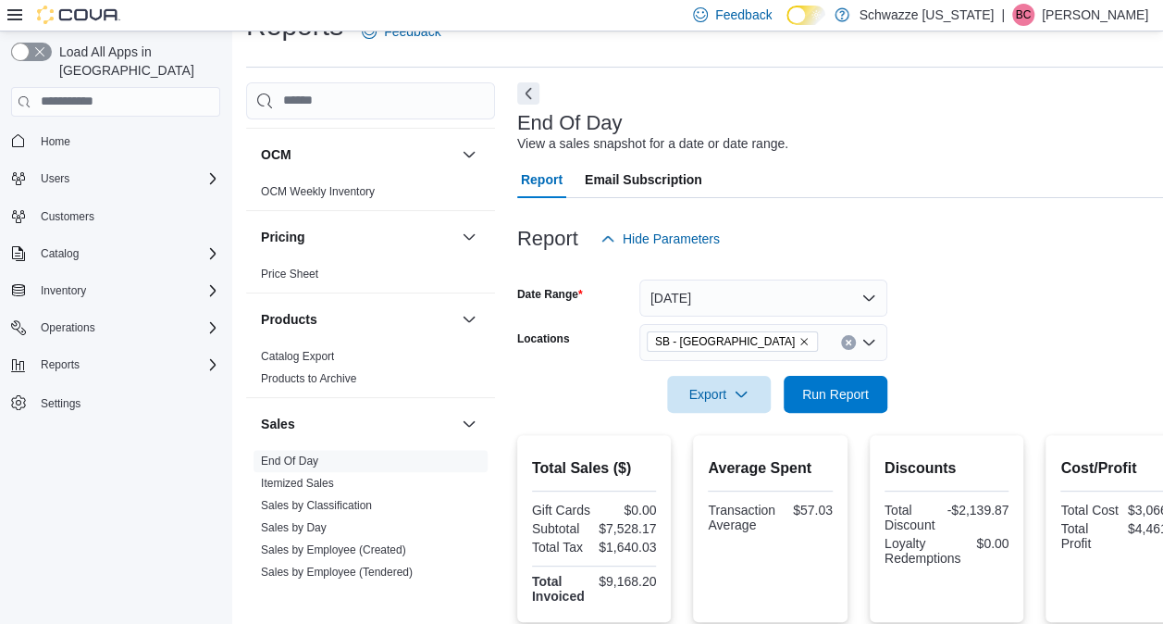
scroll to position [35, 0]
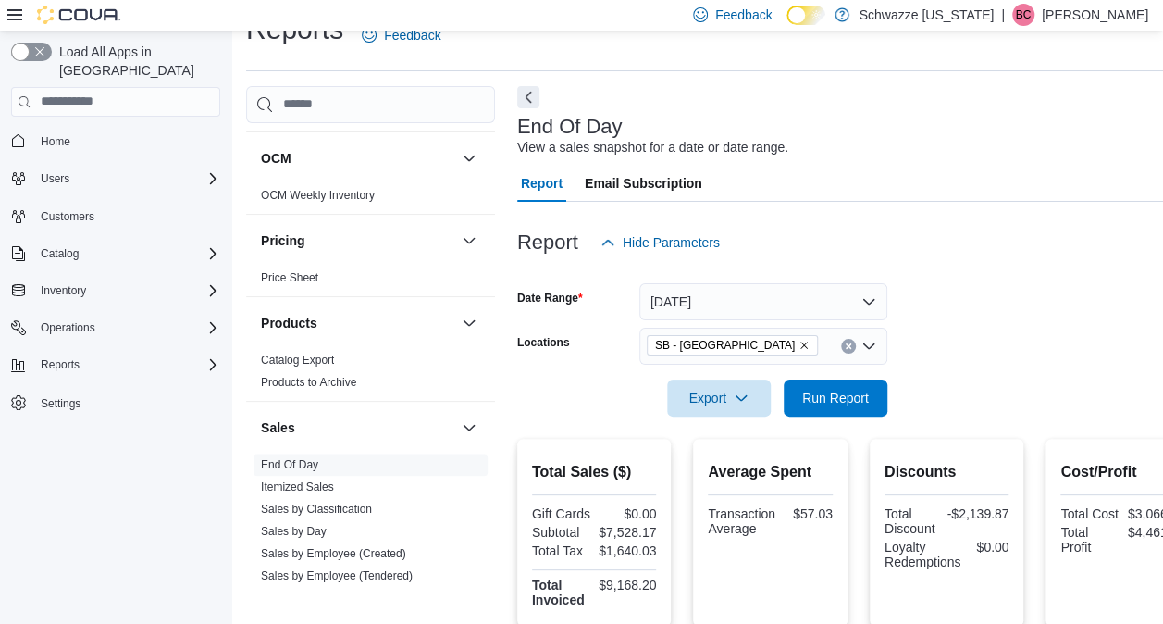
click at [799, 342] on icon "Remove SB - Glendale from selection in this group" at bounding box center [804, 345] width 11 height 11
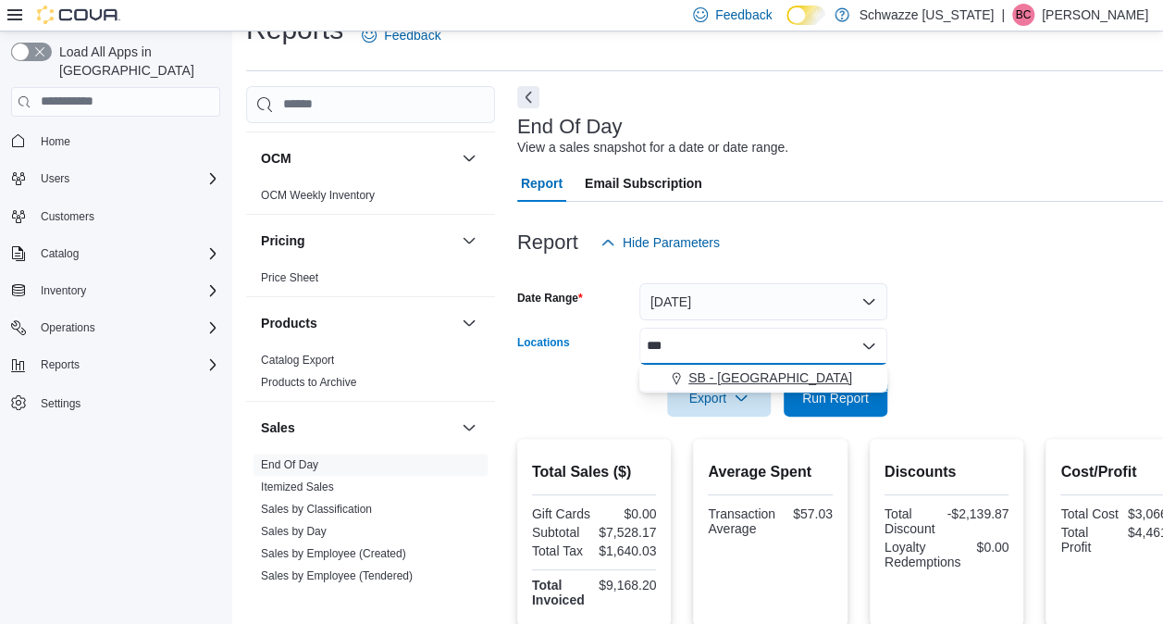
type input "***"
click at [727, 380] on span "SB - [GEOGRAPHIC_DATA]" at bounding box center [771, 377] width 164 height 19
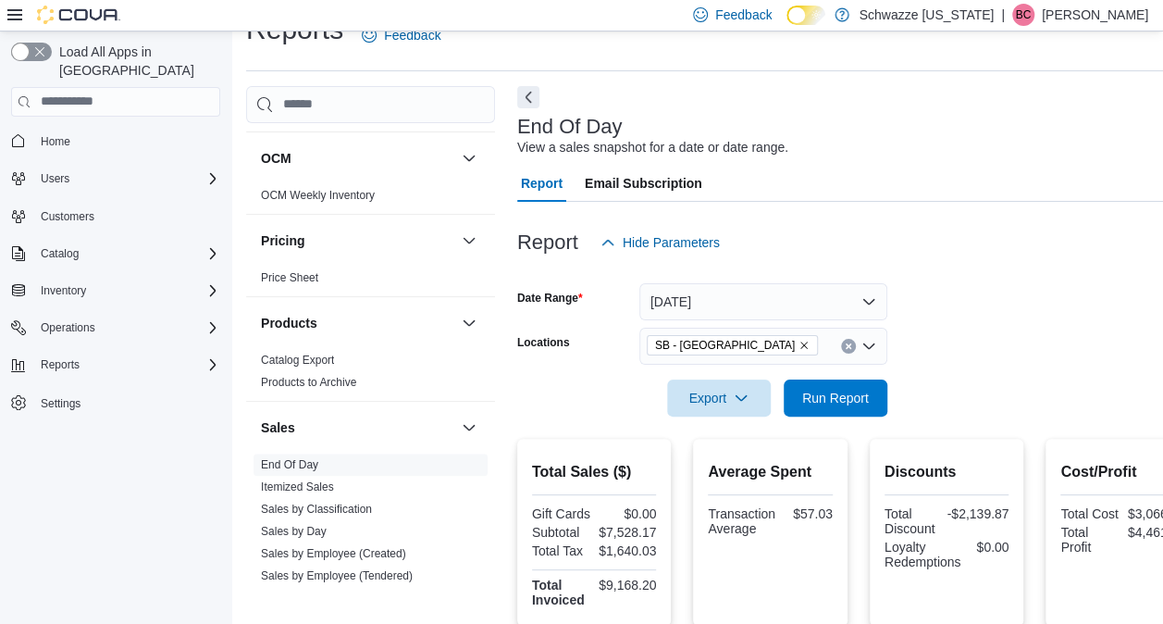
click at [943, 381] on form "Date Range [DATE] Locations SB - [GEOGRAPHIC_DATA] Export Run Report" at bounding box center [858, 338] width 683 height 155
click at [852, 391] on span "Run Report" at bounding box center [835, 397] width 67 height 19
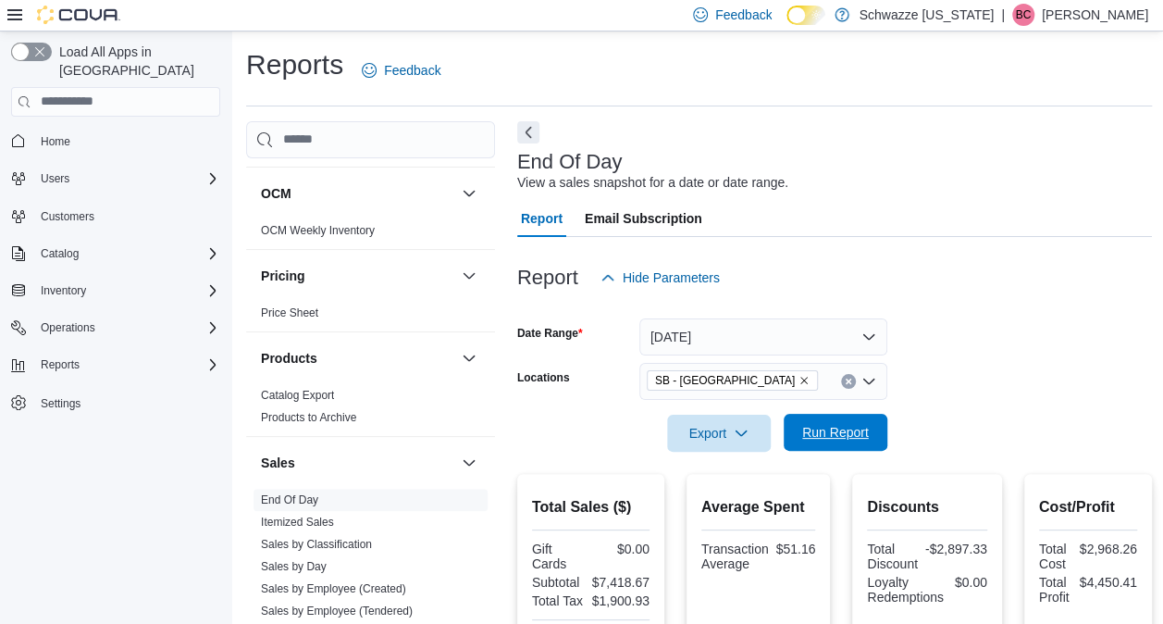
click at [804, 420] on span "Run Report" at bounding box center [835, 432] width 81 height 37
click at [799, 382] on icon "Remove SB - Federal Heights from selection in this group" at bounding box center [804, 380] width 11 height 11
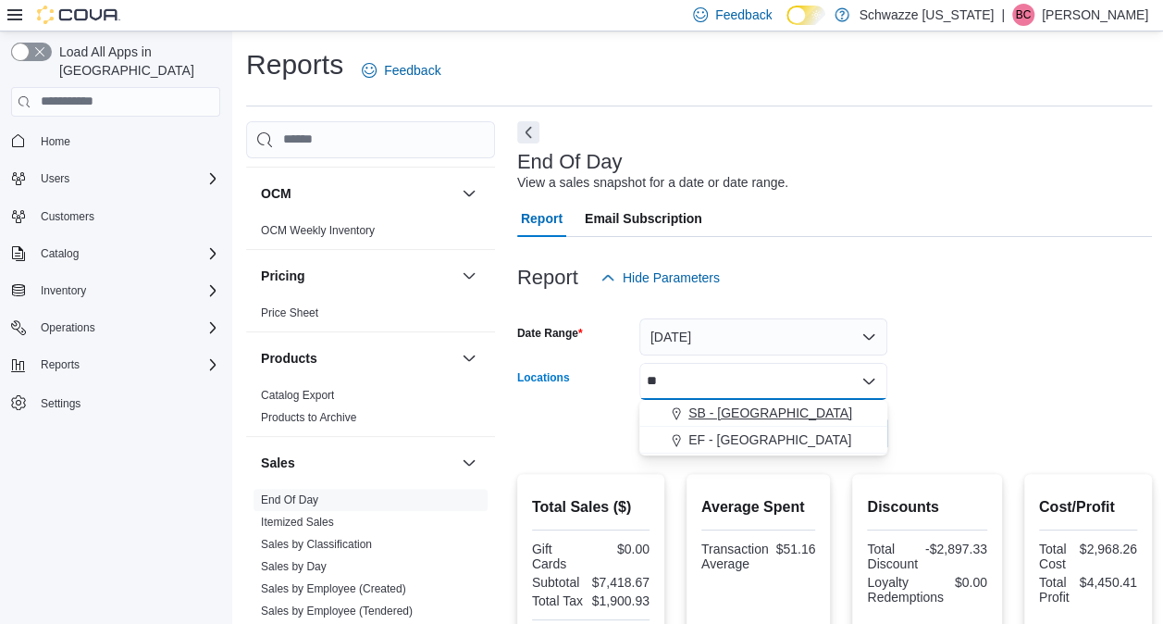
type input "**"
click at [741, 415] on span "SB - [GEOGRAPHIC_DATA]" at bounding box center [771, 413] width 164 height 19
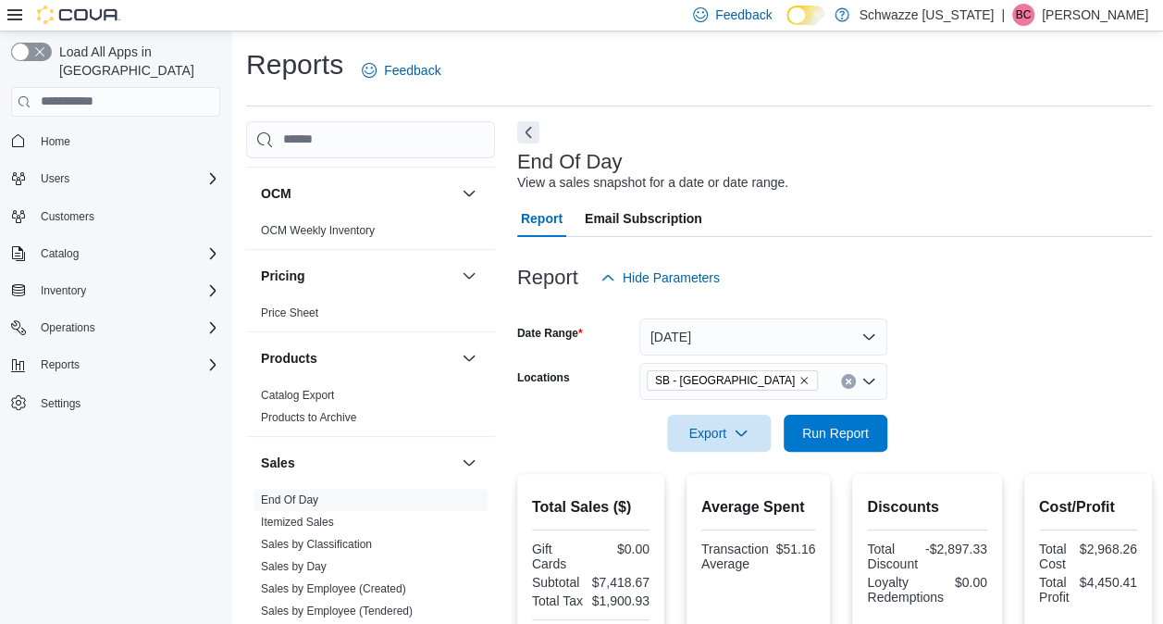
click at [998, 420] on form "Date Range [DATE] Locations [GEOGRAPHIC_DATA] - [GEOGRAPHIC_DATA] Export Run Re…" at bounding box center [834, 373] width 635 height 155
click at [873, 428] on span "Run Report" at bounding box center [835, 432] width 81 height 37
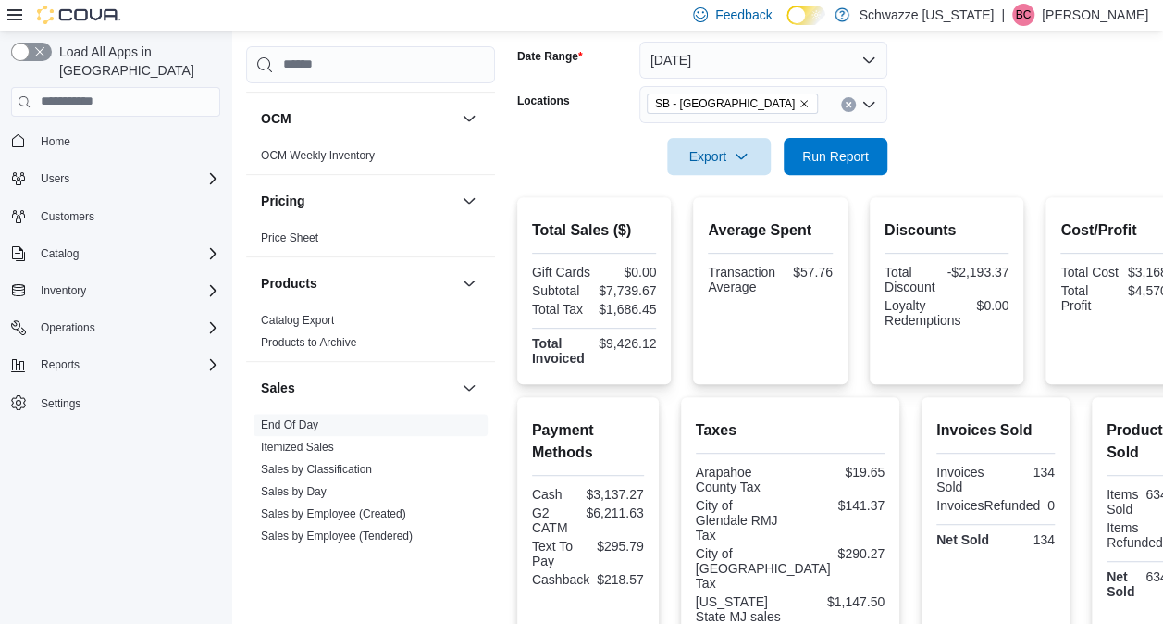
scroll to position [247, 0]
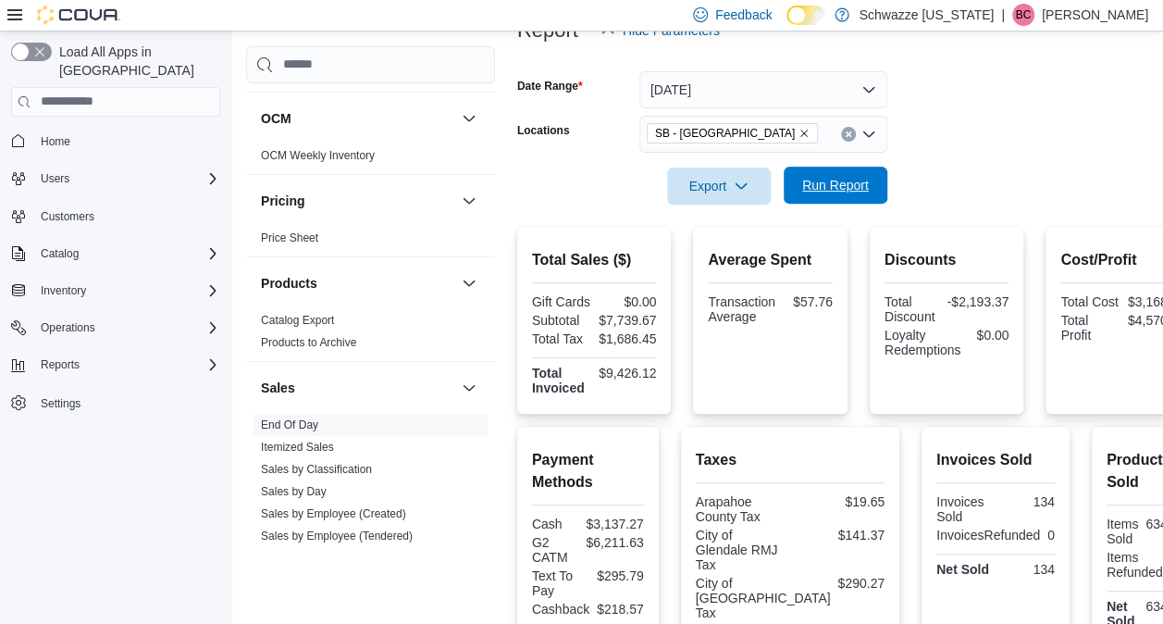
click at [844, 181] on span "Run Report" at bounding box center [835, 185] width 67 height 19
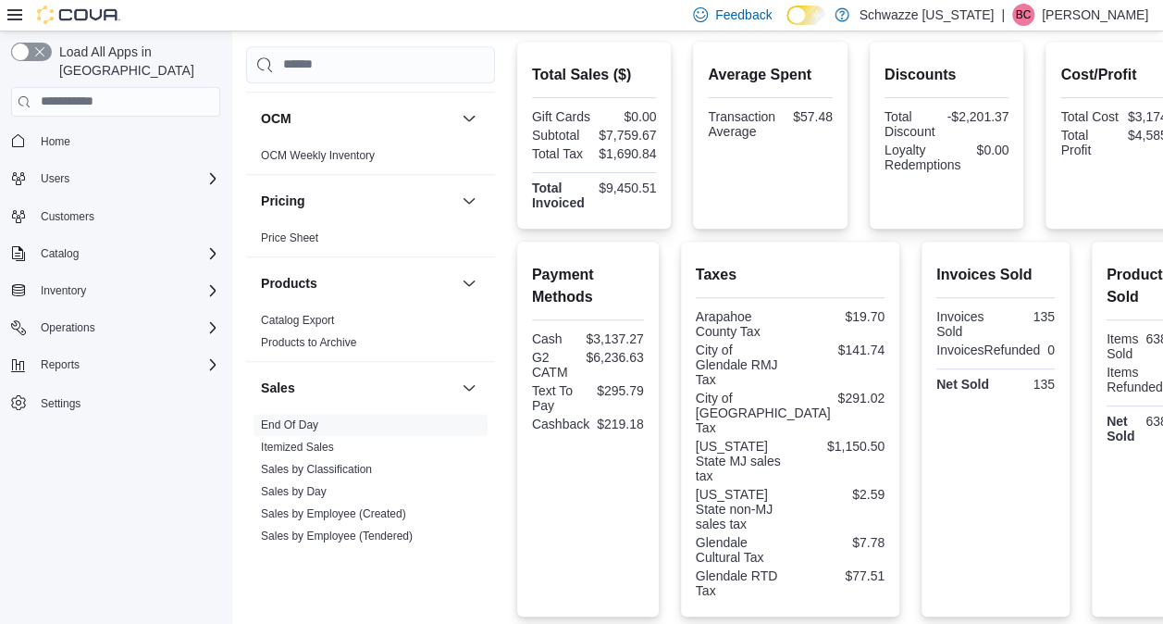
scroll to position [399, 0]
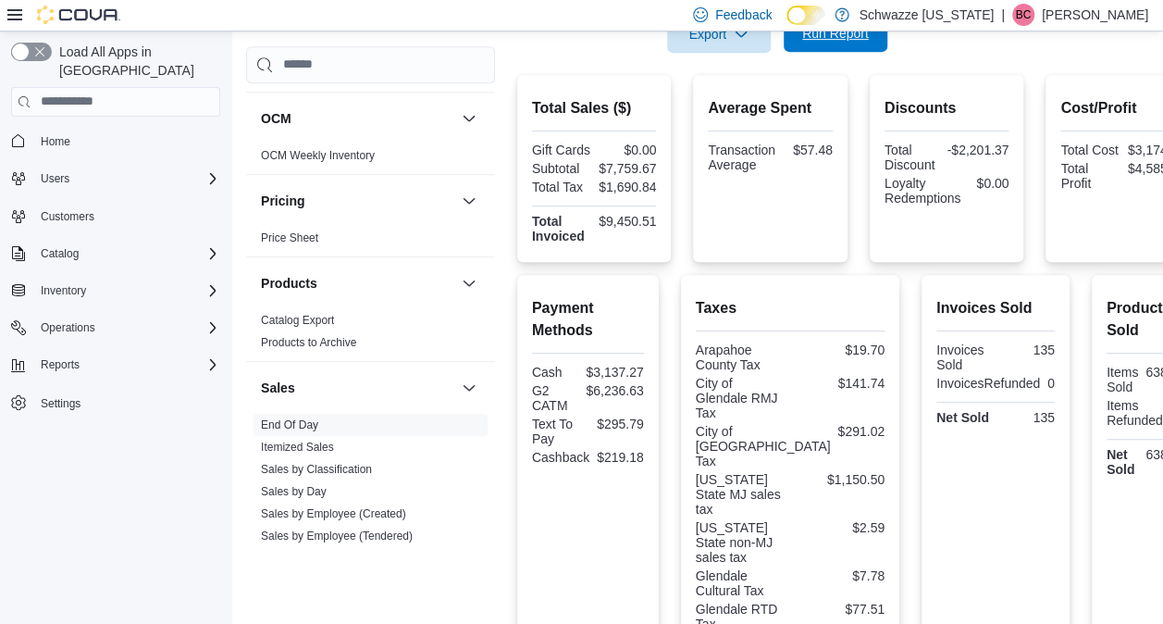
click at [830, 47] on span "Run Report" at bounding box center [835, 33] width 81 height 37
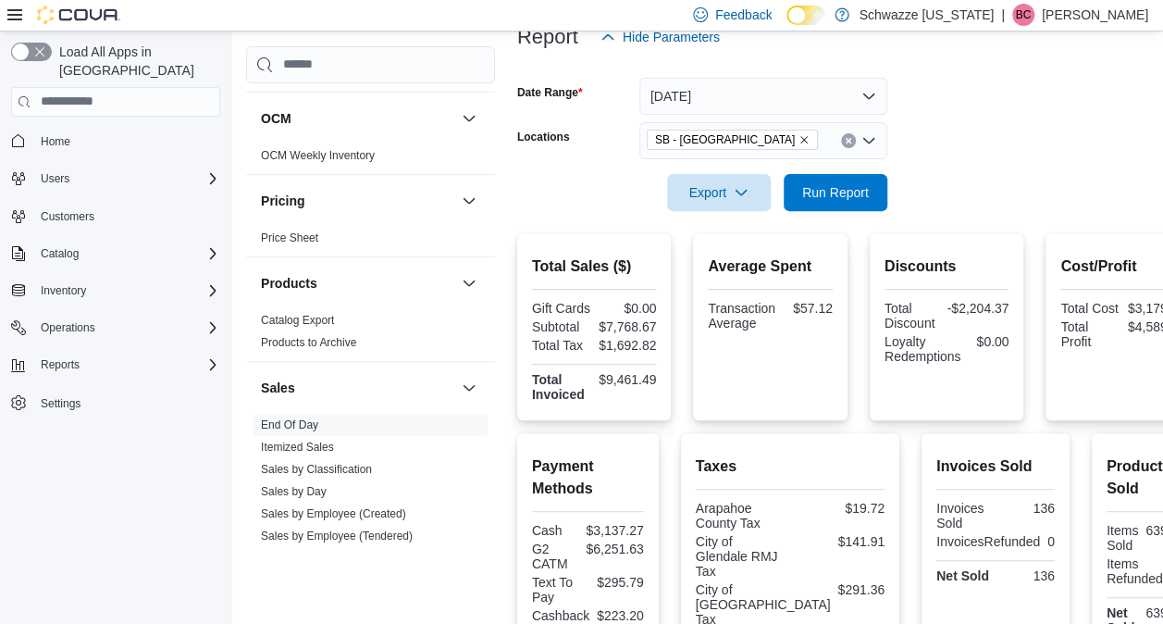
scroll to position [106, 0]
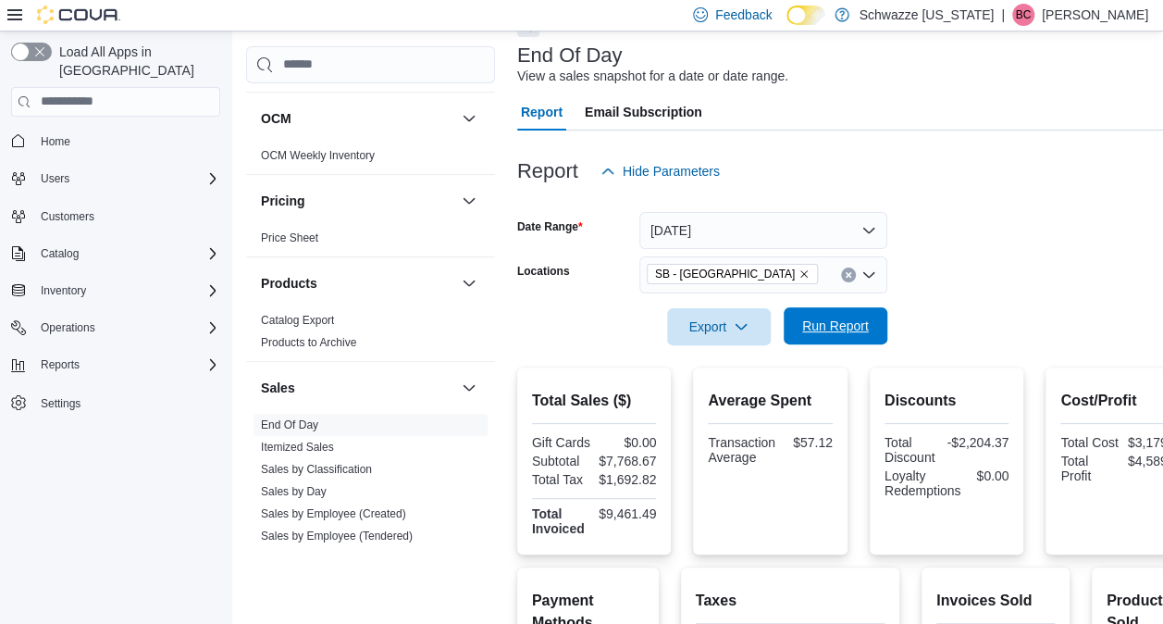
click at [822, 317] on span "Run Report" at bounding box center [835, 325] width 81 height 37
click at [842, 315] on span "Run Report" at bounding box center [835, 325] width 81 height 37
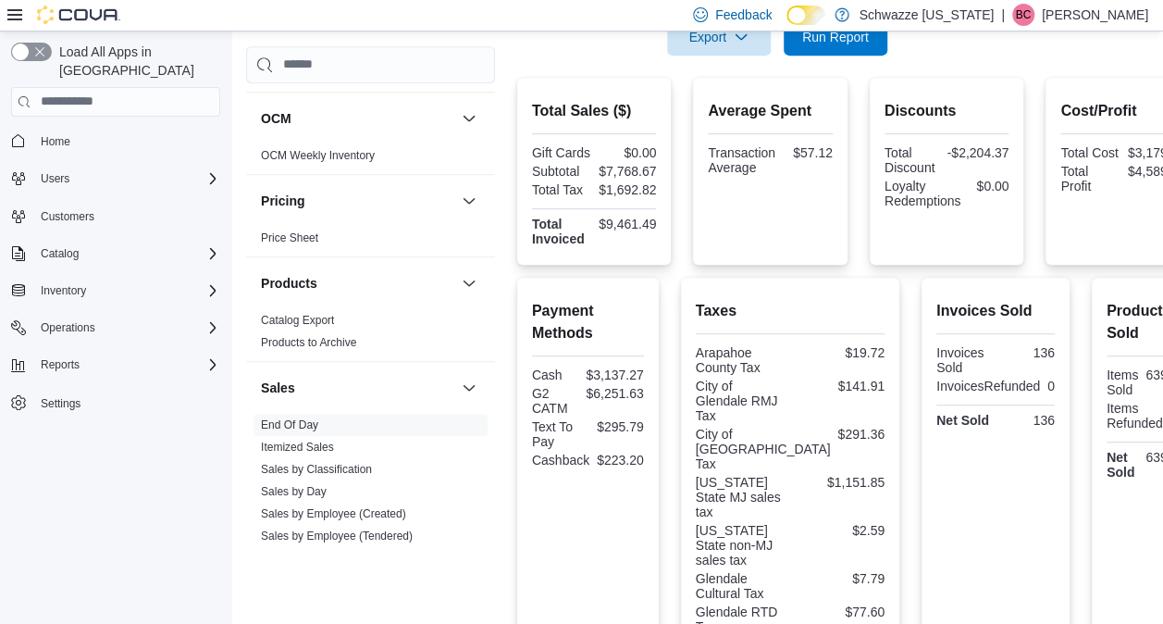
scroll to position [344, 0]
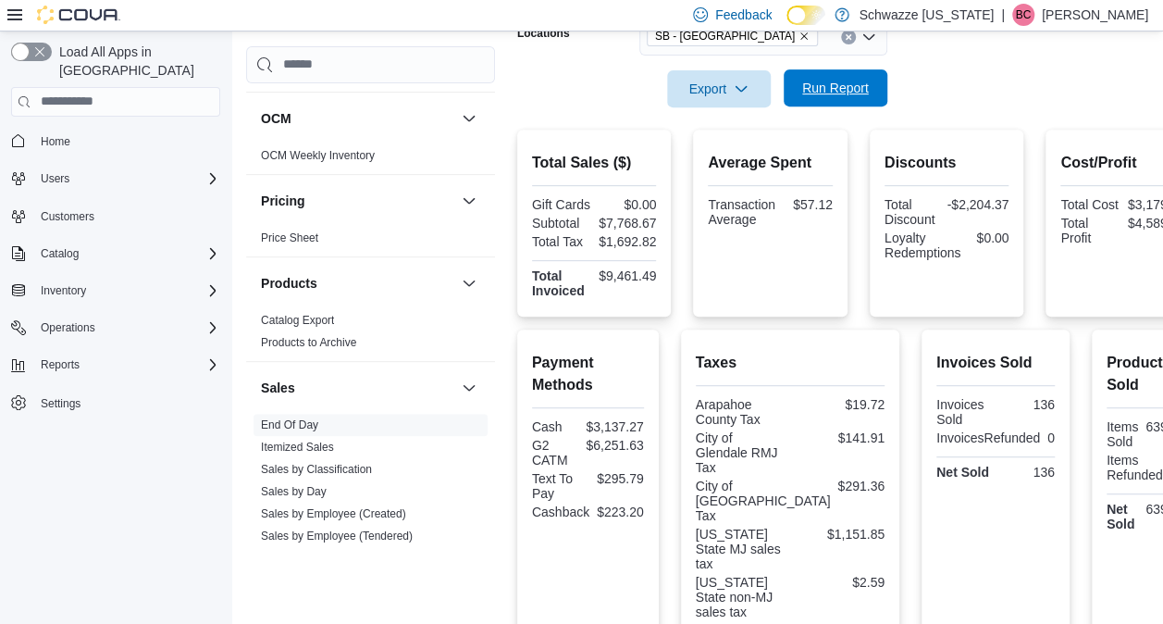
click at [826, 100] on span "Run Report" at bounding box center [835, 87] width 81 height 37
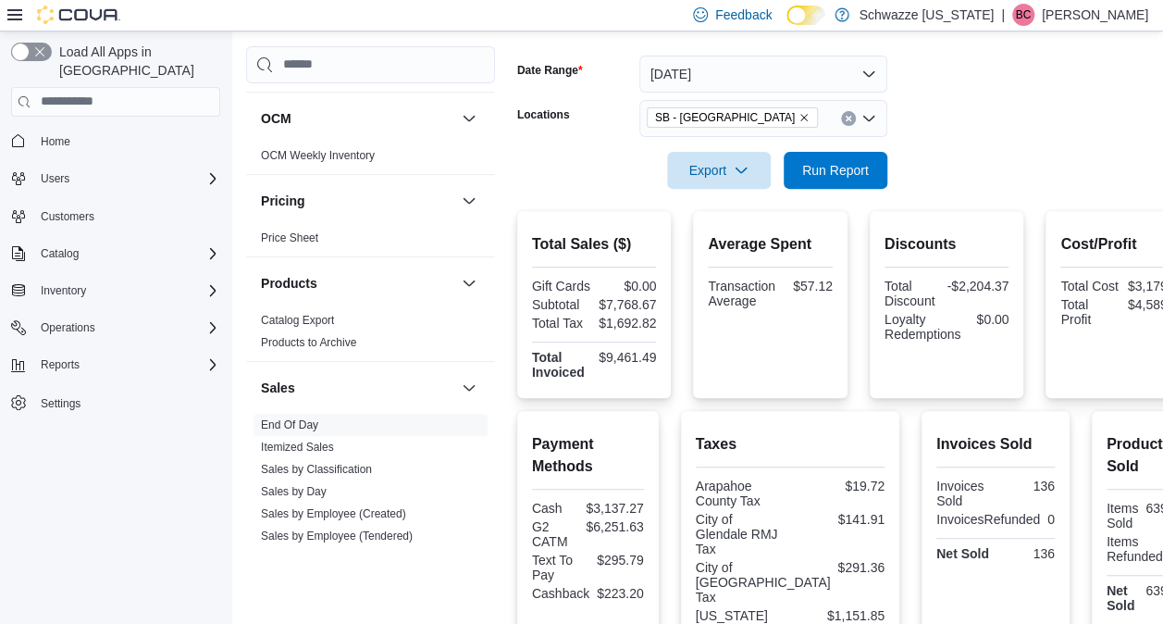
scroll to position [197, 0]
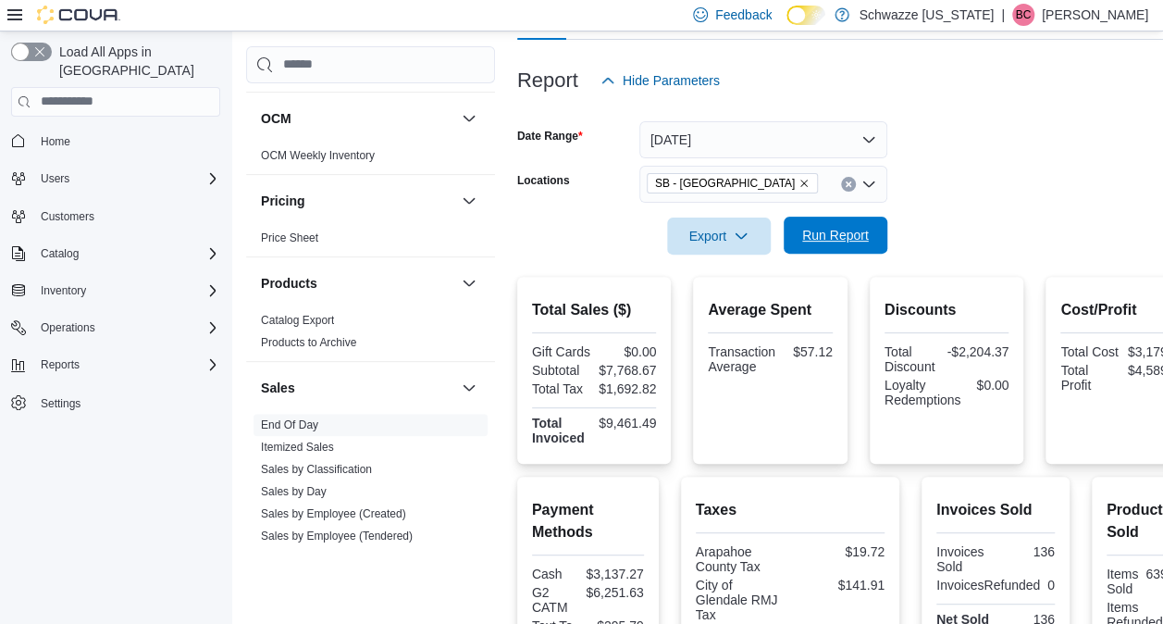
click at [824, 230] on span "Run Report" at bounding box center [835, 235] width 67 height 19
click at [865, 220] on span "Run Report" at bounding box center [835, 235] width 81 height 37
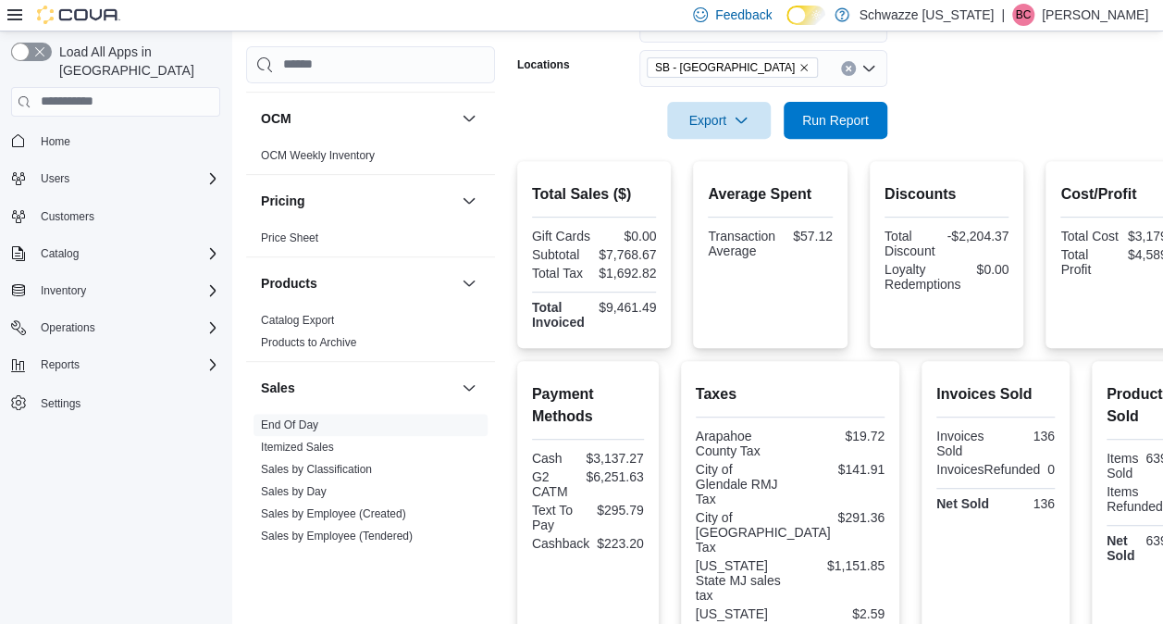
scroll to position [306, 0]
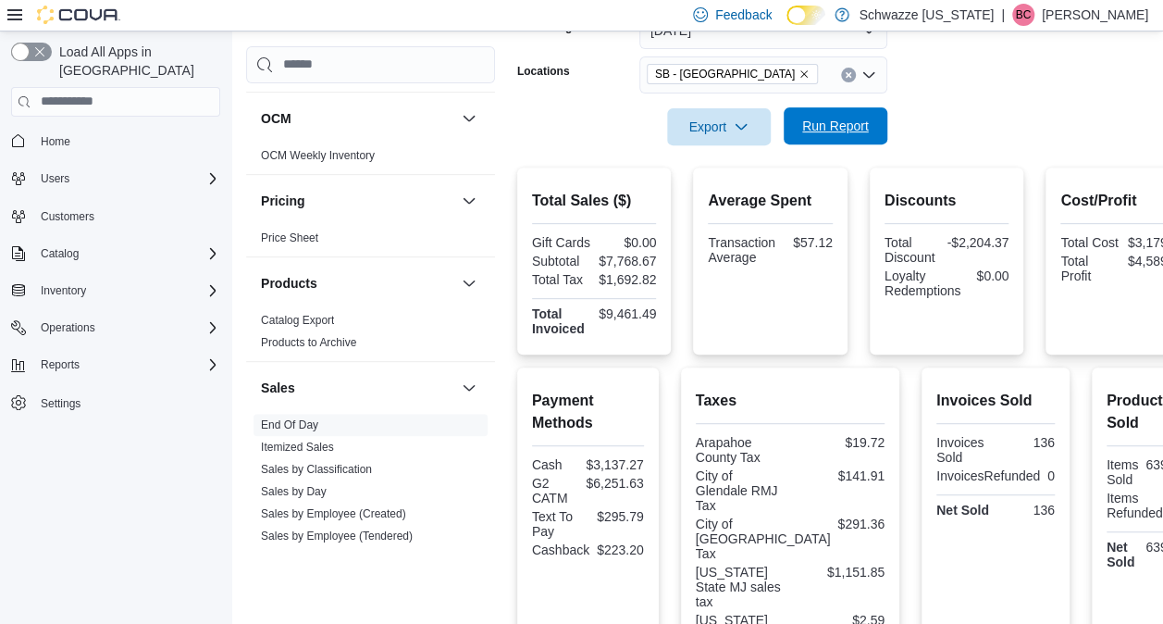
click at [839, 113] on span "Run Report" at bounding box center [835, 125] width 81 height 37
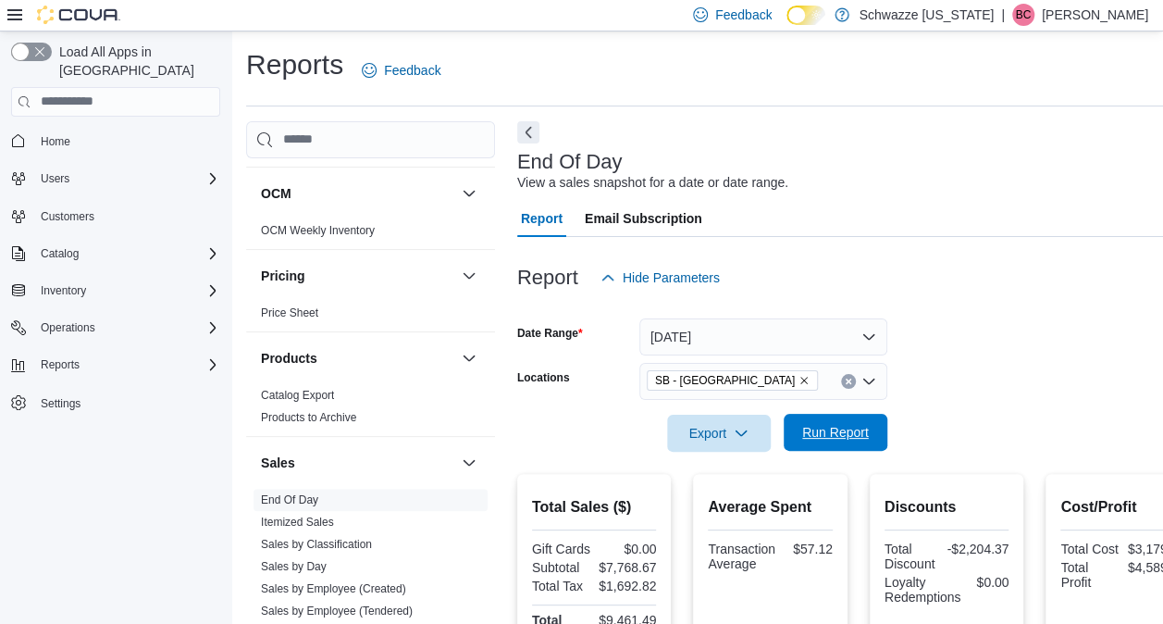
click at [815, 426] on span "Run Report" at bounding box center [835, 432] width 67 height 19
click at [819, 448] on span "Run Report" at bounding box center [835, 432] width 81 height 37
click at [818, 429] on span "Run Report" at bounding box center [835, 432] width 67 height 19
click at [818, 420] on span "Run Report" at bounding box center [835, 432] width 81 height 37
click at [850, 420] on span "Run Report" at bounding box center [835, 432] width 81 height 37
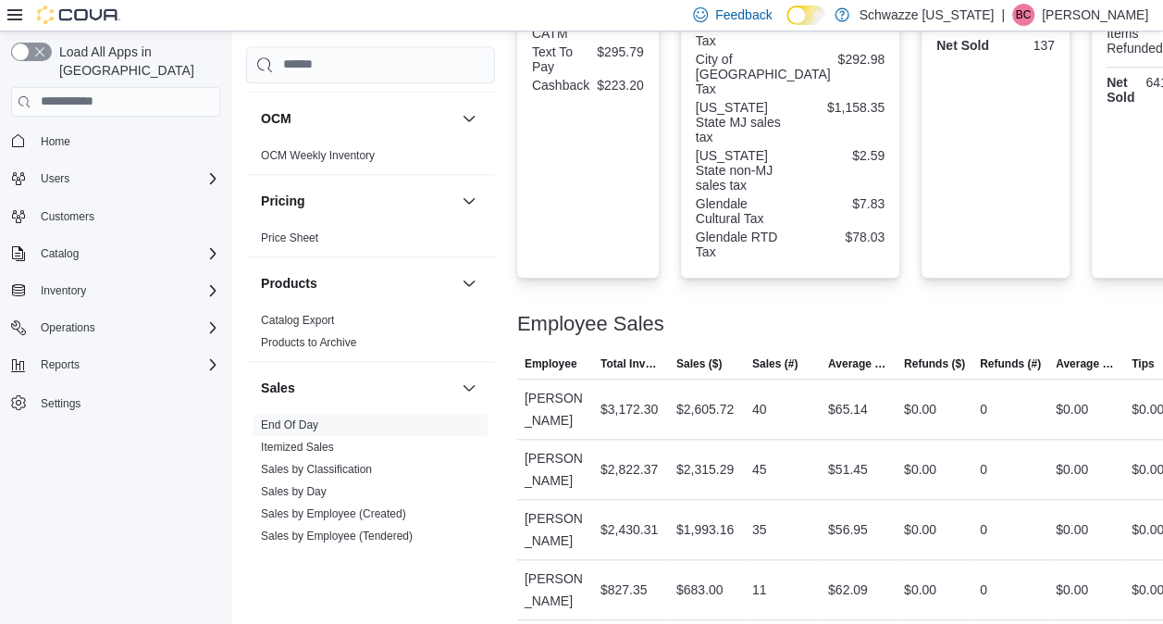
scroll to position [900, 0]
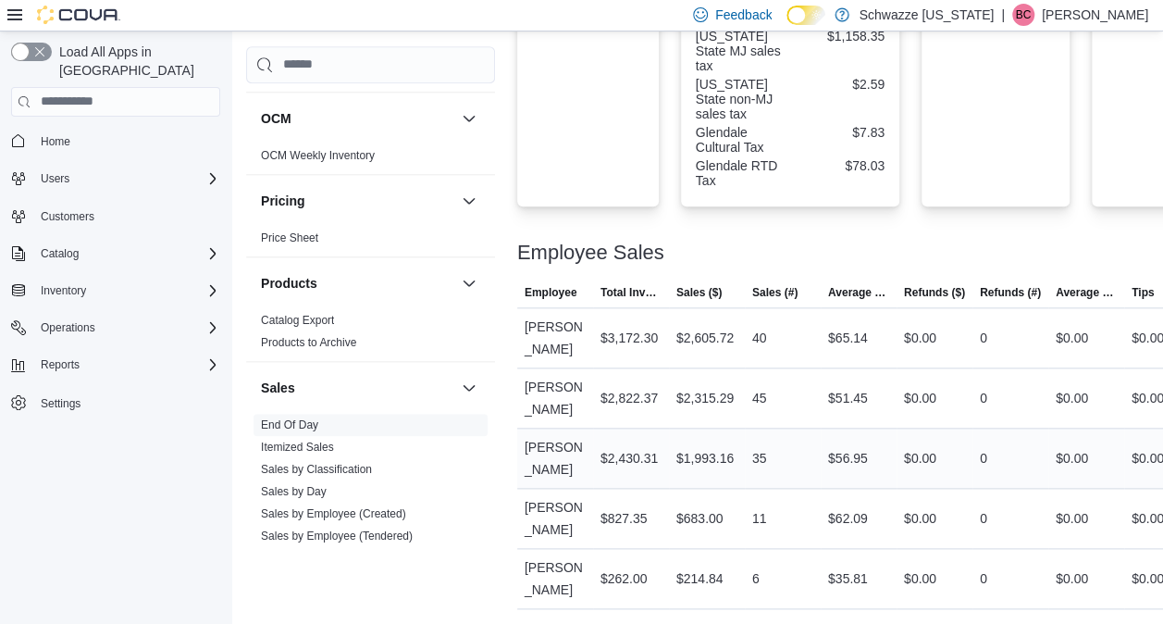
click at [801, 473] on div "35" at bounding box center [783, 458] width 76 height 37
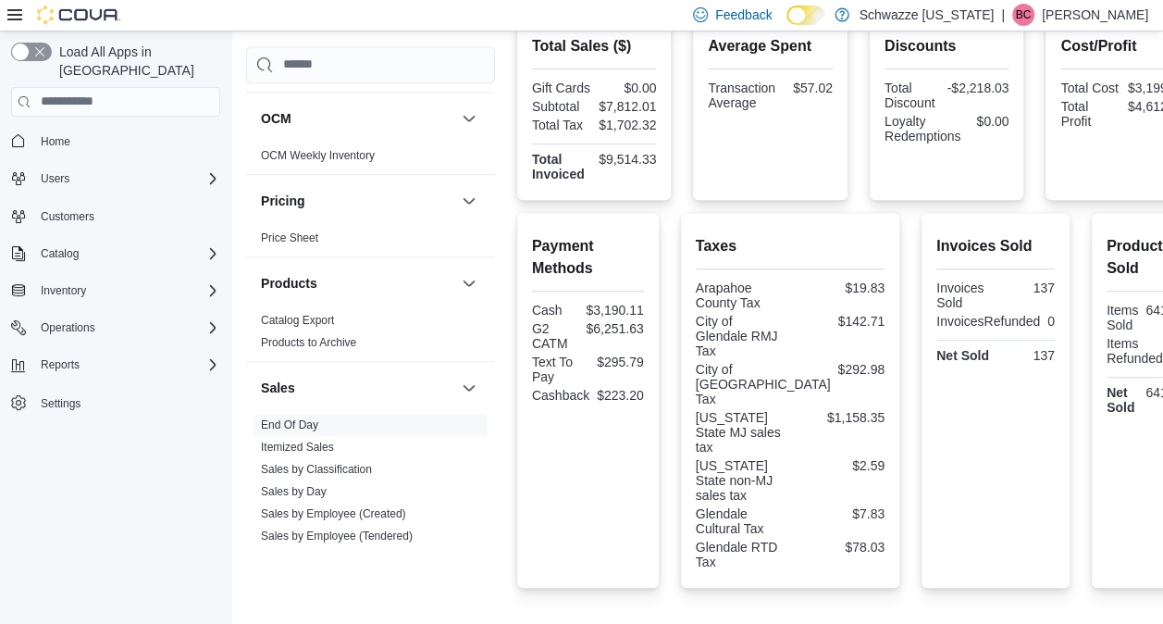
scroll to position [245, 0]
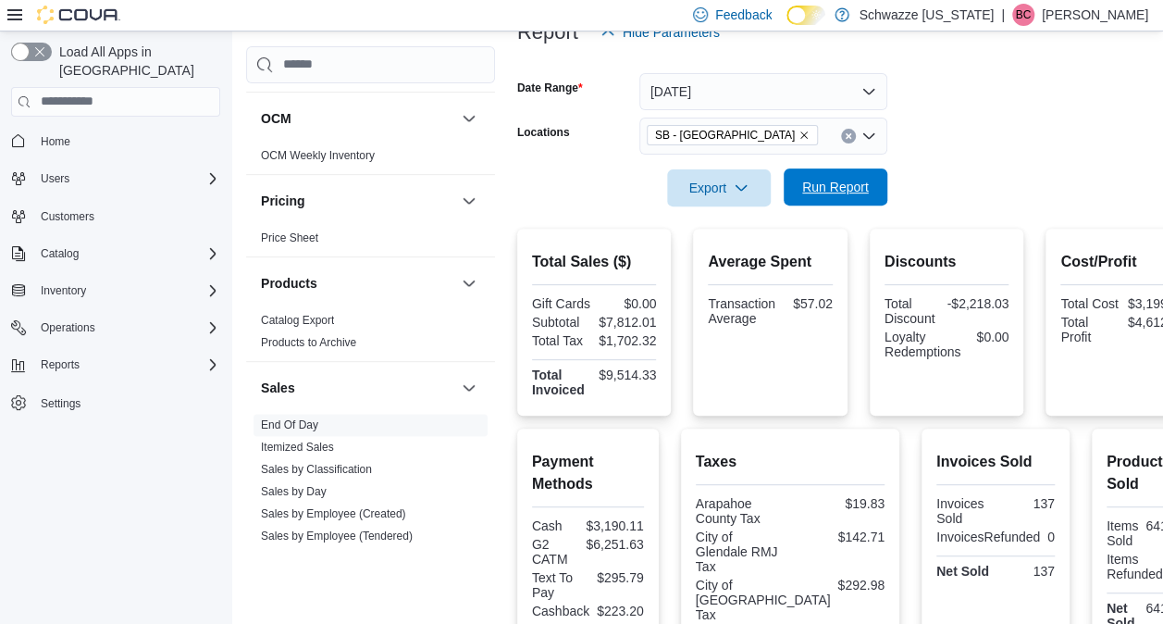
click at [850, 196] on span "Run Report" at bounding box center [835, 186] width 81 height 37
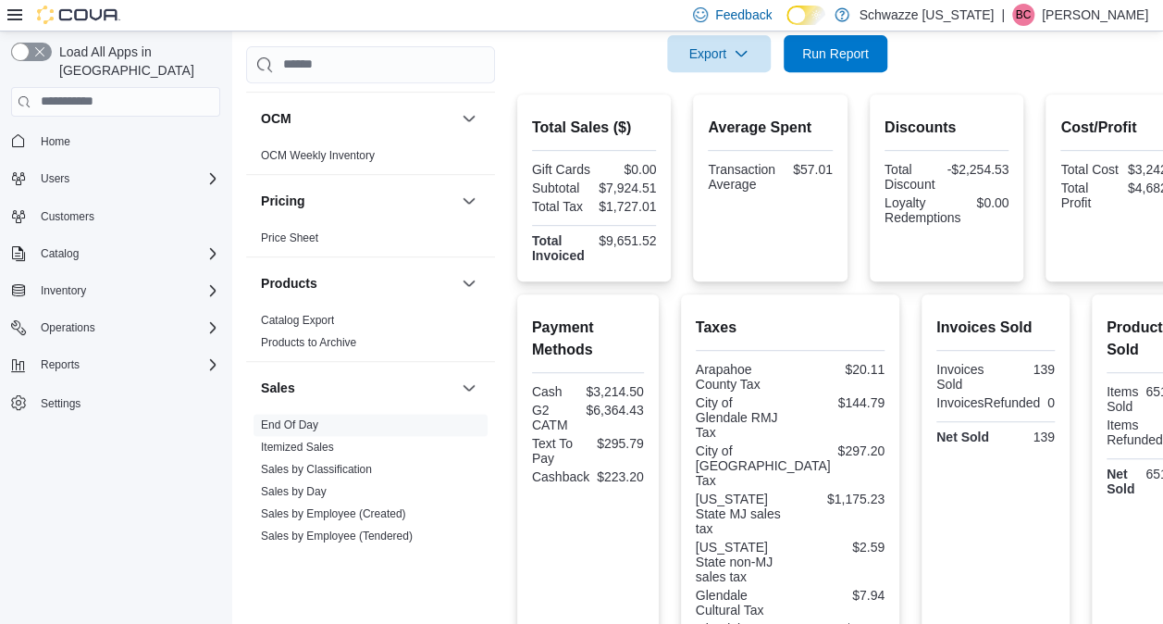
scroll to position [359, 0]
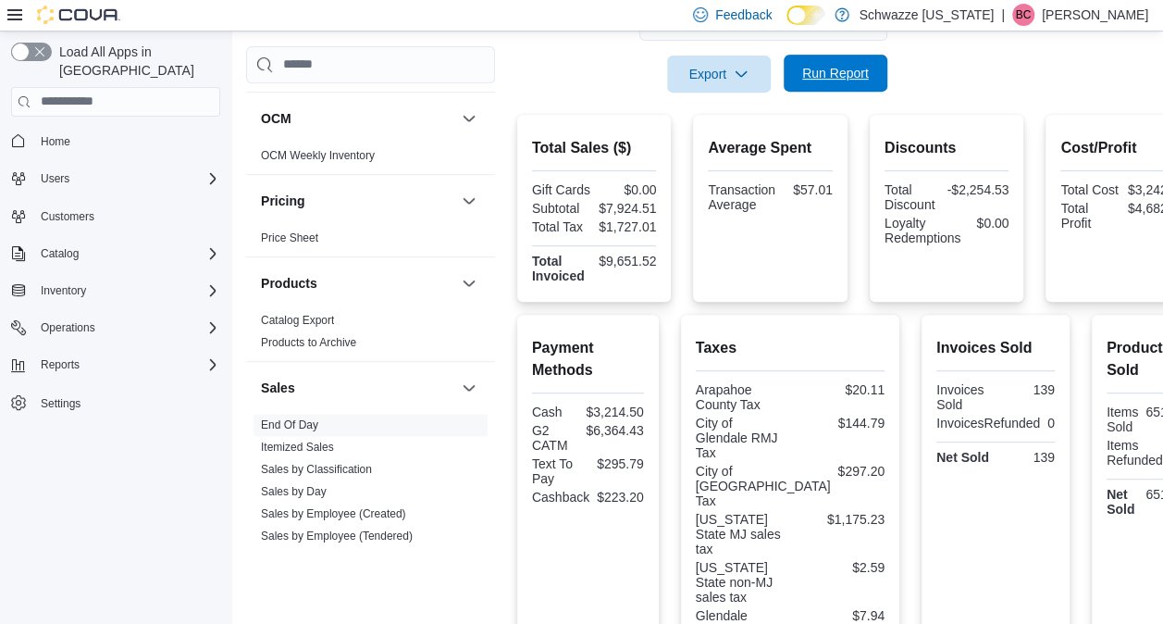
click at [848, 76] on span "Run Report" at bounding box center [835, 73] width 67 height 19
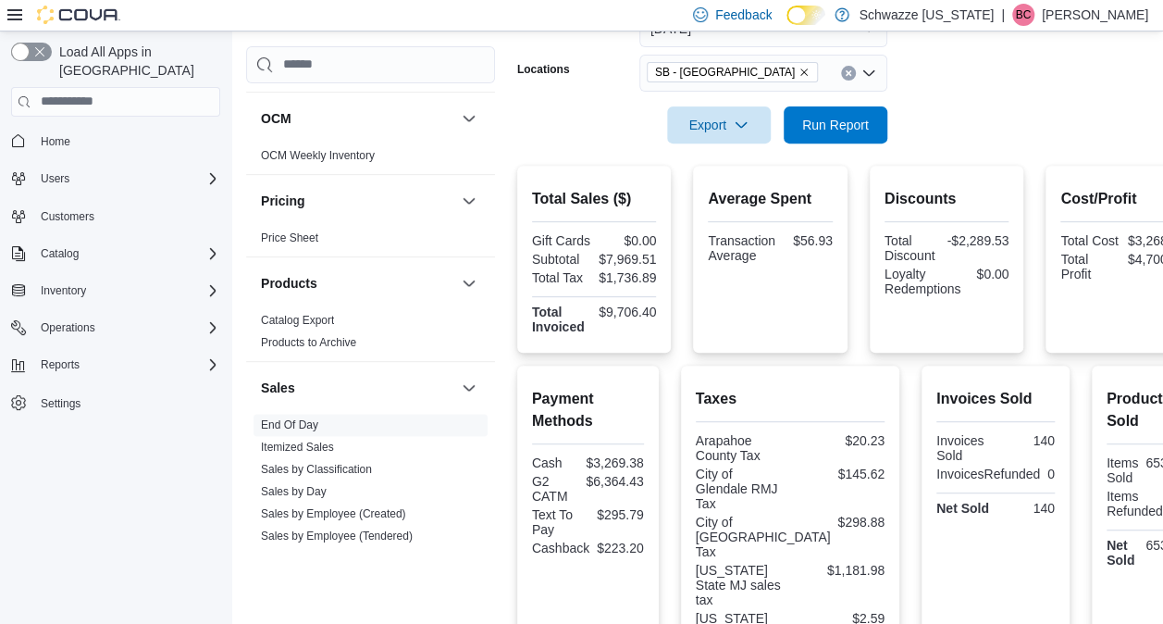
scroll to position [307, 0]
click at [849, 124] on span "Run Report" at bounding box center [835, 125] width 67 height 19
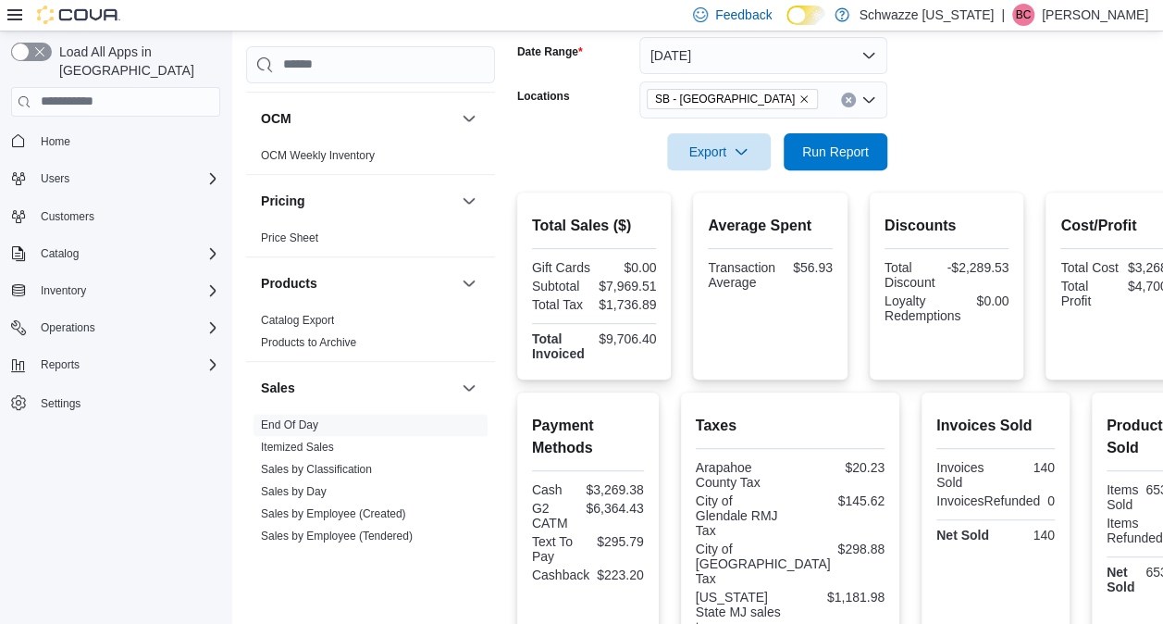
scroll to position [258, 0]
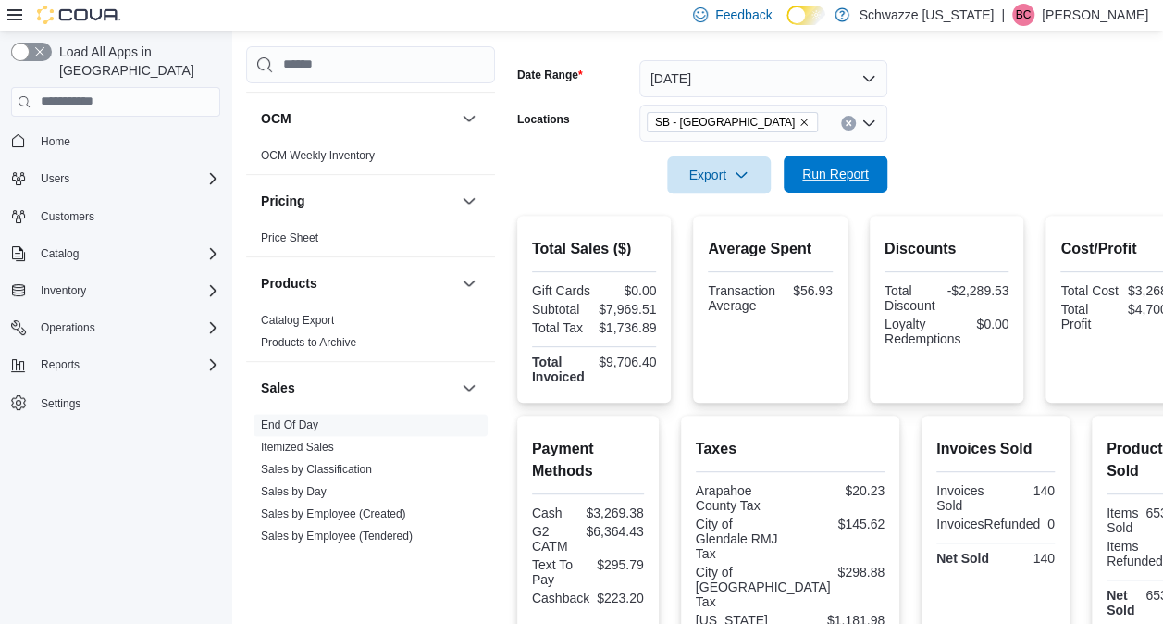
click at [844, 168] on span "Run Report" at bounding box center [835, 174] width 67 height 19
click at [845, 176] on span "Run Report" at bounding box center [835, 174] width 67 height 19
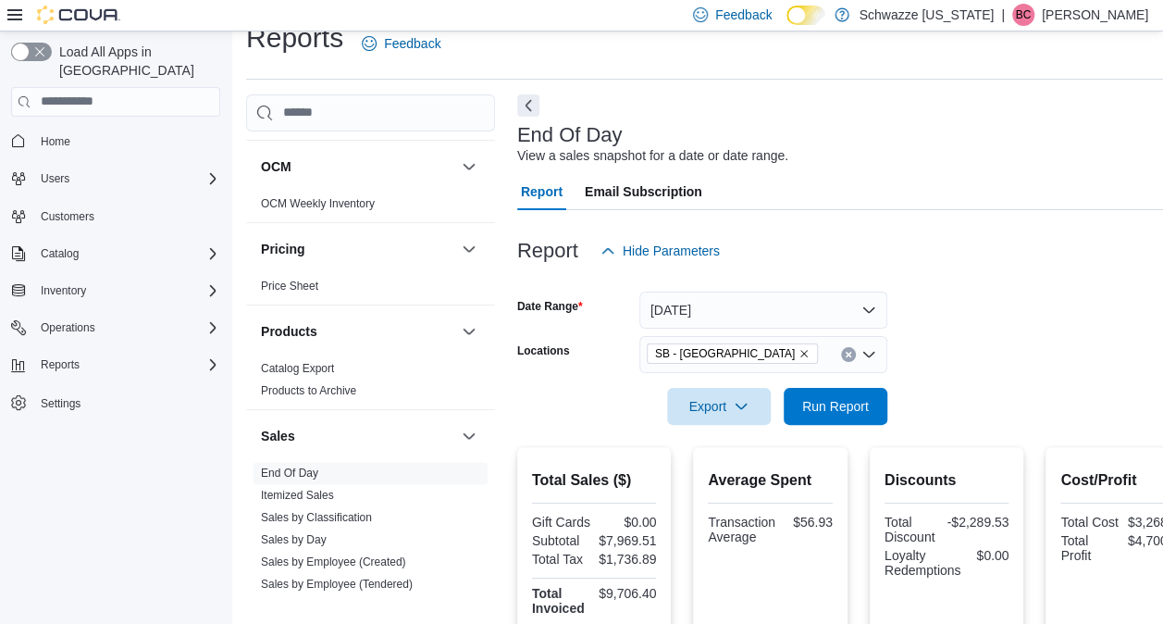
scroll to position [0, 0]
